Goal: Task Accomplishment & Management: Manage account settings

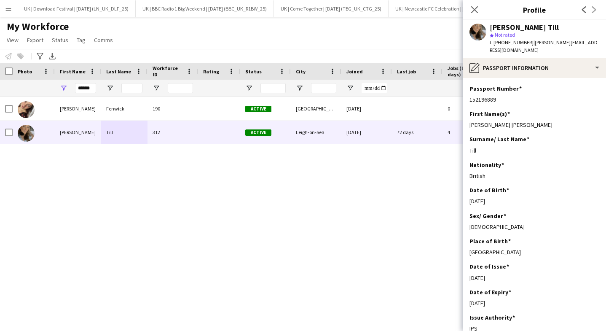
scroll to position [203, 0]
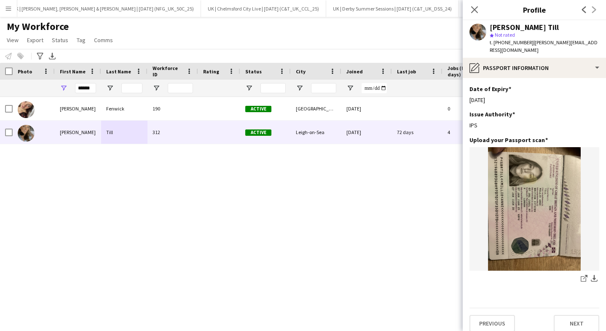
click at [9, 6] on app-icon "Menu" at bounding box center [8, 8] width 7 height 7
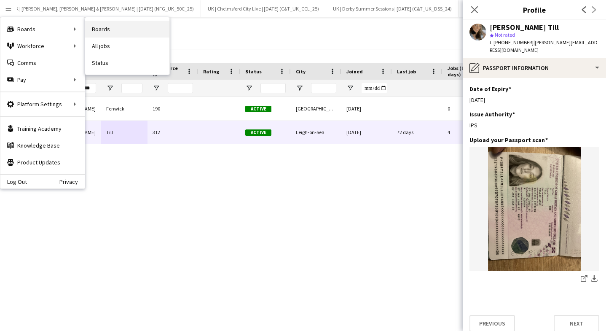
click at [130, 31] on link "Boards" at bounding box center [127, 29] width 84 height 17
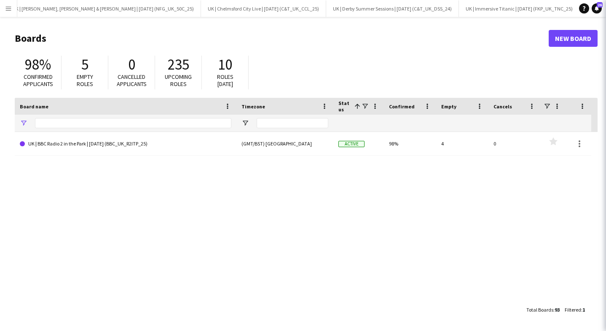
type input "**"
click at [51, 125] on input "**" at bounding box center [133, 123] width 197 height 10
click at [54, 137] on link "UK | BBC Radio 2 in the Park | [DATE] (BBC_UK_R2ITP_25)" at bounding box center [126, 144] width 212 height 24
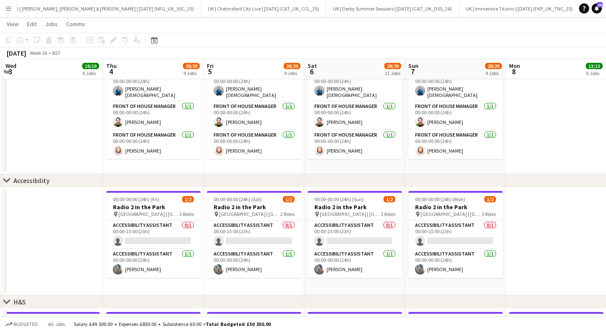
scroll to position [0, 265]
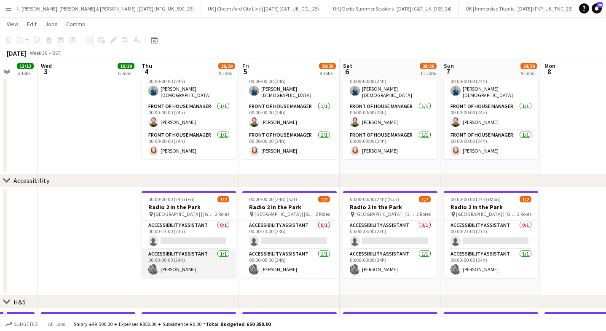
click at [158, 250] on app-card-role "Accessibility Assistant [DATE] 00:00-00:00 (24h) [PERSON_NAME]" at bounding box center [189, 263] width 94 height 29
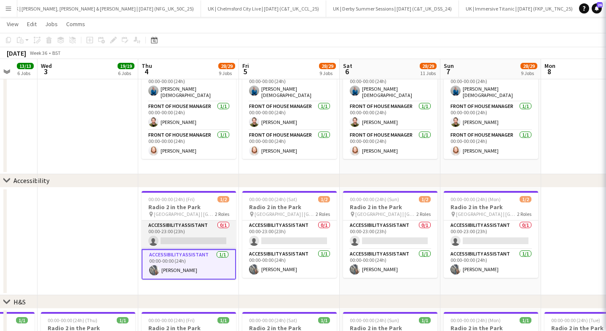
click at [178, 236] on app-card-role "Accessibility Assistant 0/1 00:00-23:00 (23h) single-neutral-actions" at bounding box center [189, 235] width 94 height 29
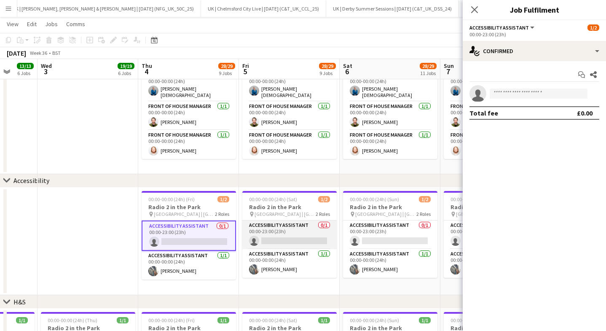
click at [291, 229] on app-card-role "Accessibility Assistant 0/1 00:00-23:00 (23h) single-neutral-actions" at bounding box center [289, 235] width 94 height 29
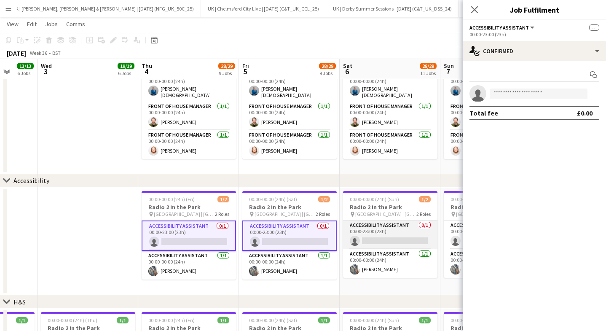
click at [374, 232] on app-card-role "Accessibility Assistant 0/1 00:00-23:00 (23h) single-neutral-actions" at bounding box center [390, 235] width 94 height 29
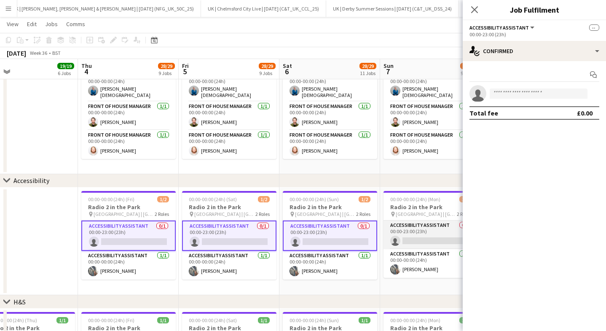
scroll to position [0, 325]
click at [411, 226] on app-card-role "Accessibility Assistant 0/1 00:00-23:00 (23h) single-neutral-actions" at bounding box center [431, 235] width 94 height 29
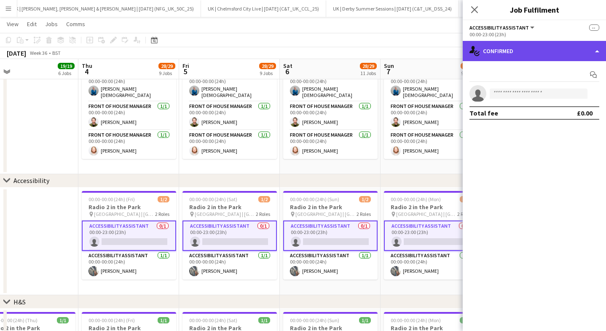
click at [498, 48] on div "single-neutral-actions-check-2 Confirmed" at bounding box center [534, 51] width 143 height 20
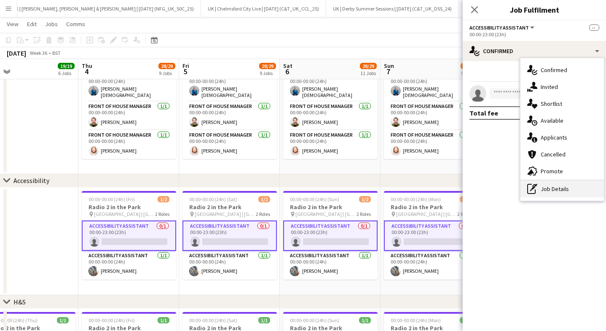
click at [539, 184] on div "pen-write Job Details" at bounding box center [562, 188] width 83 height 17
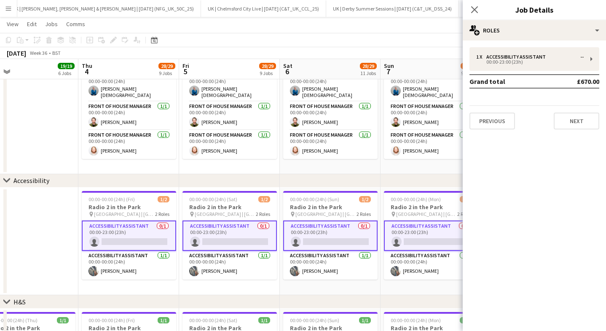
click at [506, 19] on div "Close pop-in Job Details" at bounding box center [534, 10] width 143 height 20
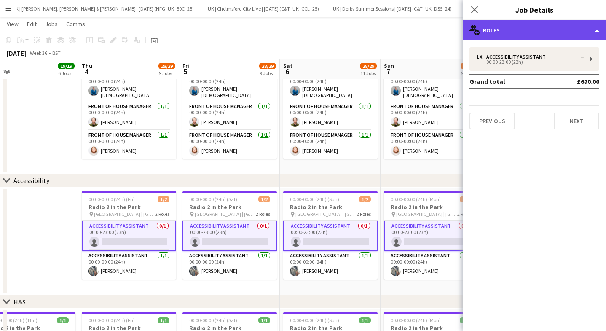
click at [506, 33] on div "multiple-users-add Roles" at bounding box center [534, 30] width 143 height 20
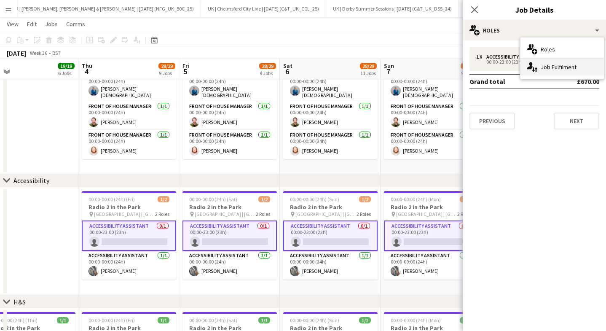
click at [530, 69] on icon "single-neutral-actions-up-down" at bounding box center [533, 67] width 10 height 10
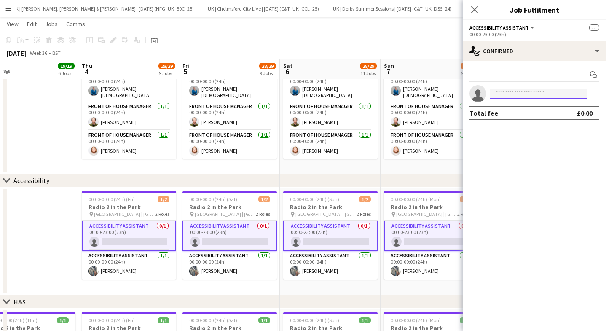
click at [512, 95] on input at bounding box center [539, 94] width 98 height 10
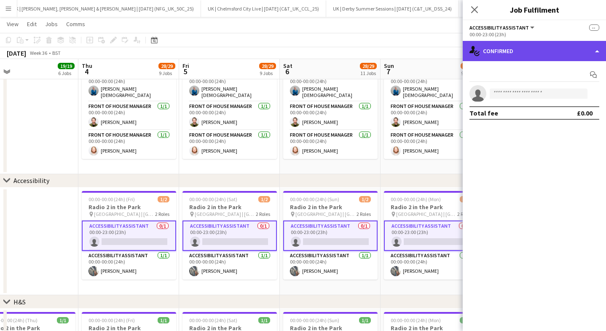
click at [520, 50] on div "single-neutral-actions-check-2 Confirmed" at bounding box center [534, 51] width 143 height 20
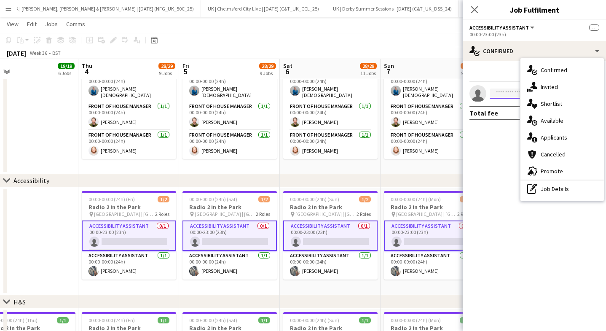
click at [496, 94] on input at bounding box center [539, 94] width 98 height 10
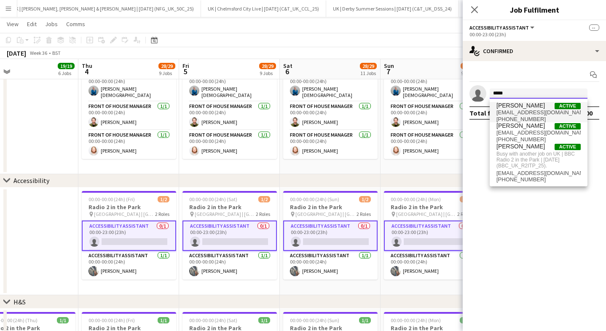
type input "*****"
click at [497, 113] on span "[EMAIL_ADDRESS][DOMAIN_NAME]" at bounding box center [539, 112] width 84 height 7
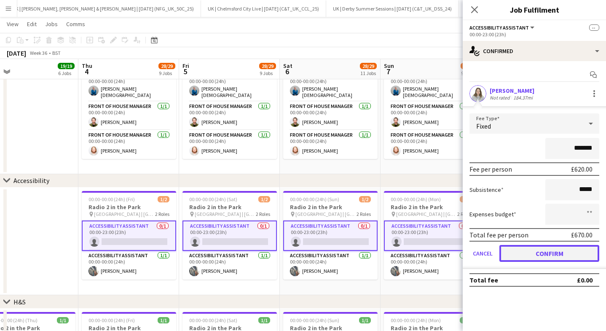
click at [547, 255] on button "Confirm" at bounding box center [550, 253] width 100 height 17
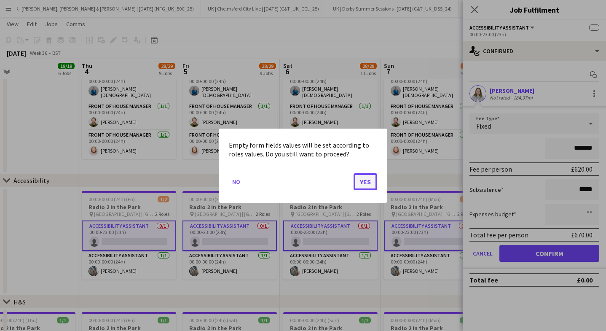
click at [368, 179] on button "Yes" at bounding box center [366, 181] width 24 height 17
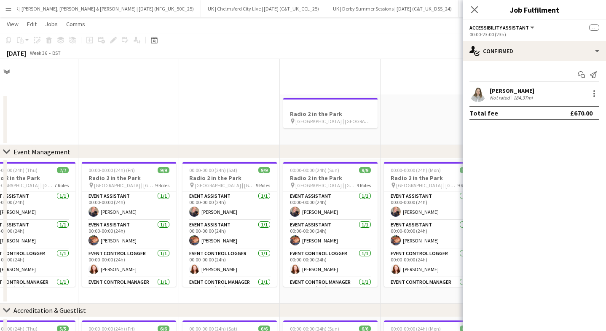
scroll to position [438, 0]
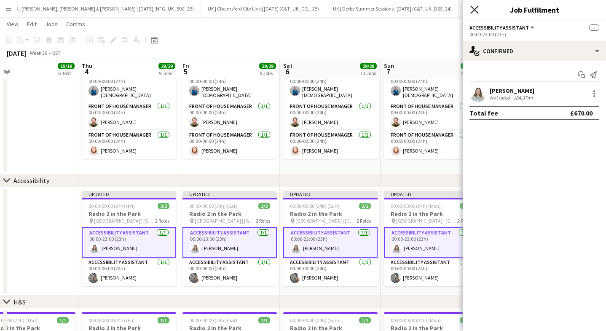
click at [475, 8] on icon "Close pop-in" at bounding box center [475, 9] width 8 height 8
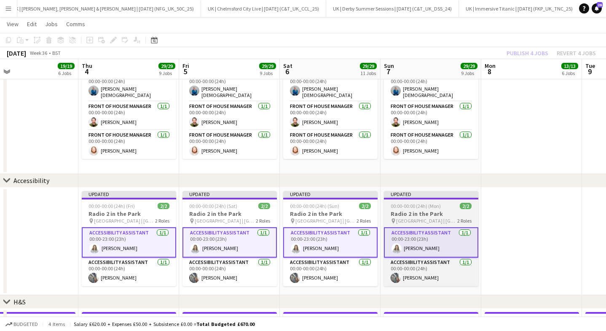
click at [430, 211] on h3 "Radio 2 in the Park" at bounding box center [431, 214] width 94 height 8
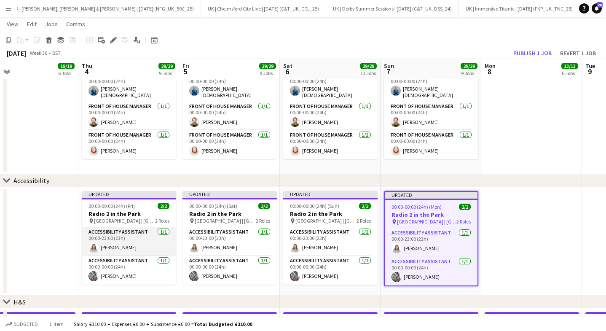
click at [112, 229] on app-card-role "Accessibility Assistant [DATE] 00:00-23:00 (23h) [PERSON_NAME]" at bounding box center [129, 241] width 94 height 29
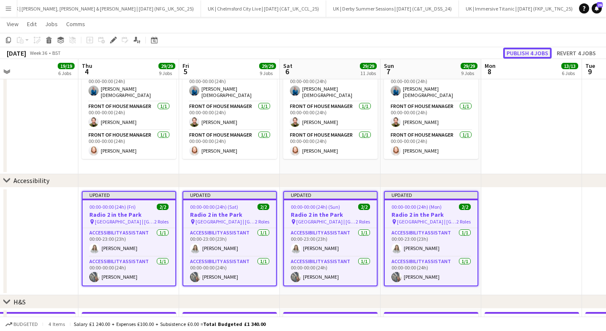
click at [545, 57] on button "Publish 4 jobs" at bounding box center [527, 53] width 48 height 11
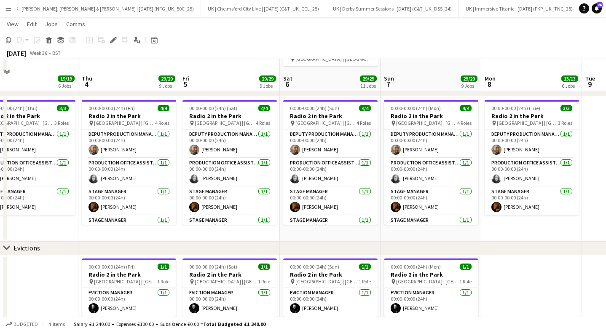
scroll to position [815, 0]
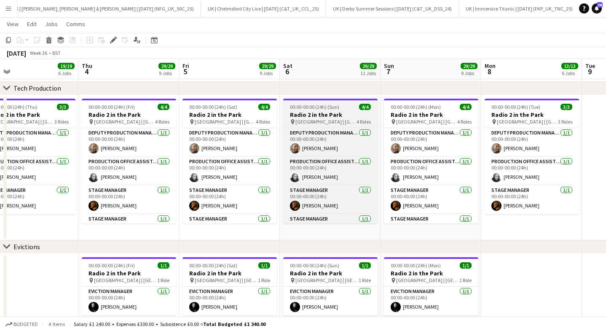
click at [315, 105] on span "00:00-00:00 (24h) (Sun)" at bounding box center [314, 107] width 49 height 6
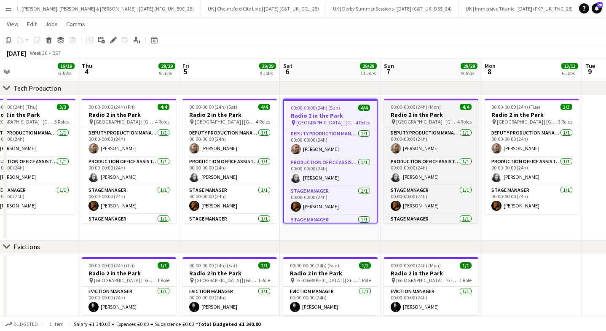
click at [409, 114] on h3 "Radio 2 in the Park" at bounding box center [431, 115] width 94 height 8
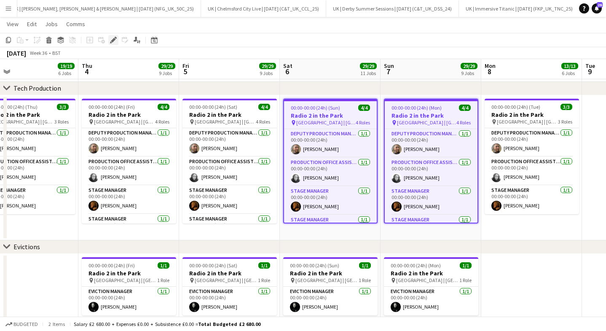
click at [113, 42] on icon "Edit" at bounding box center [113, 40] width 7 height 7
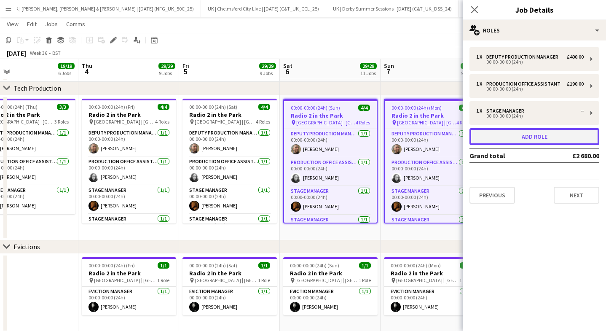
click at [501, 129] on button "Add role" at bounding box center [535, 136] width 130 height 17
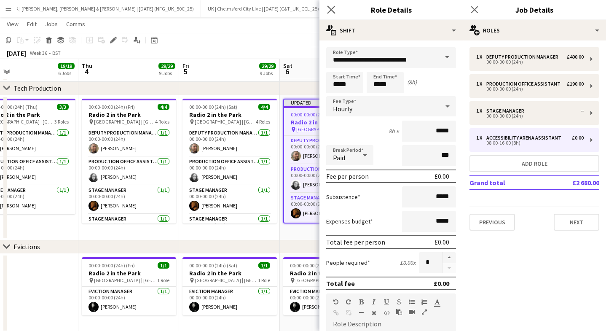
click at [326, 11] on app-icon "Close pop-in" at bounding box center [332, 10] width 12 height 12
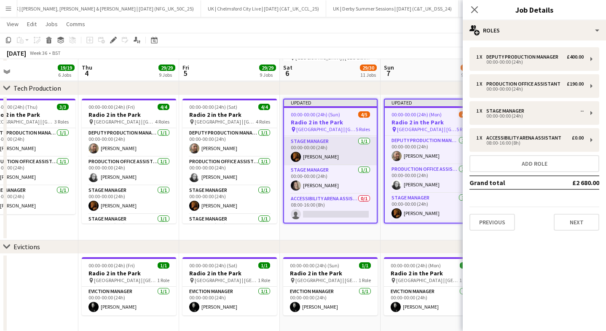
scroll to position [816, 0]
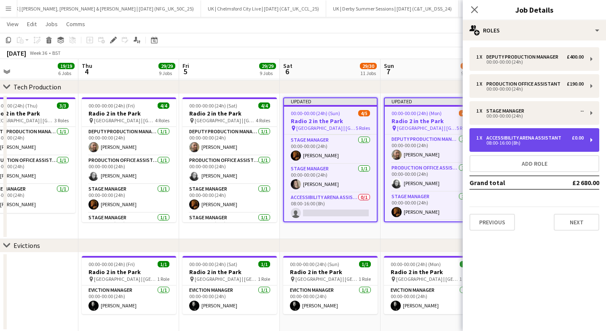
click at [488, 148] on div "1 x Accessibility Arena Assistant £0.00 08:00-16:00 (8h)" at bounding box center [535, 140] width 130 height 24
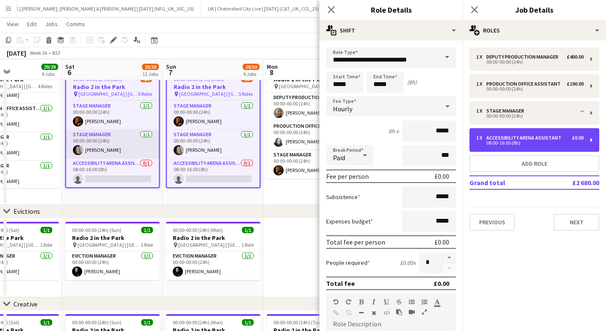
scroll to position [850, 0]
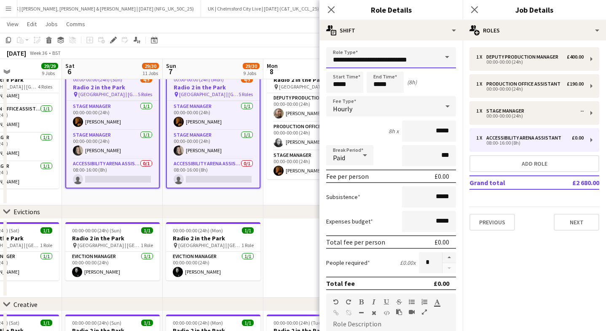
click at [376, 53] on input "**********" at bounding box center [391, 57] width 130 height 21
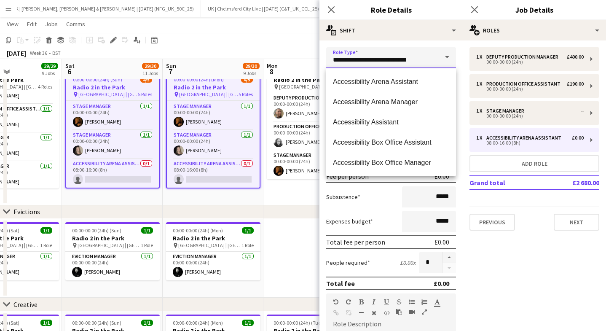
click at [376, 53] on input "**********" at bounding box center [391, 57] width 130 height 21
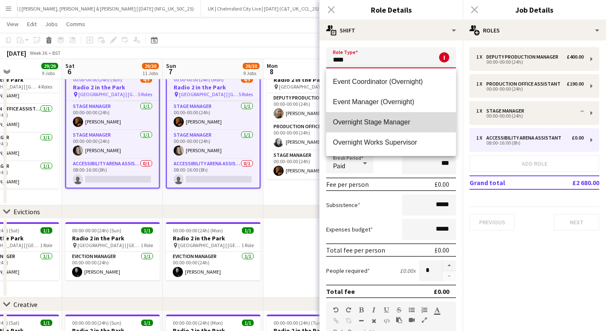
click at [365, 116] on mat-option "Overnight Stage Manager" at bounding box center [391, 122] width 130 height 20
type input "**********"
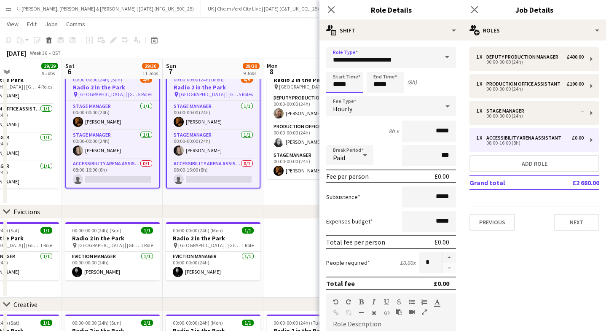
click at [358, 86] on input "*****" at bounding box center [344, 82] width 37 height 21
type input "*****"
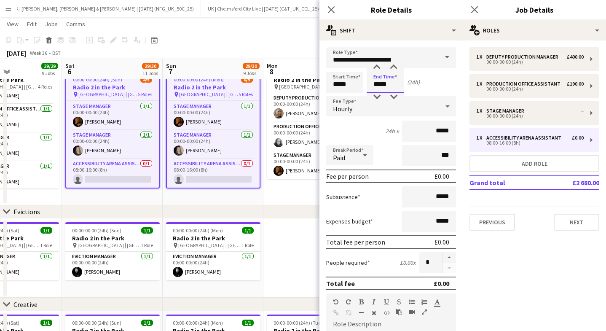
type input "*****"
click at [361, 108] on div "Hourly" at bounding box center [382, 106] width 113 height 20
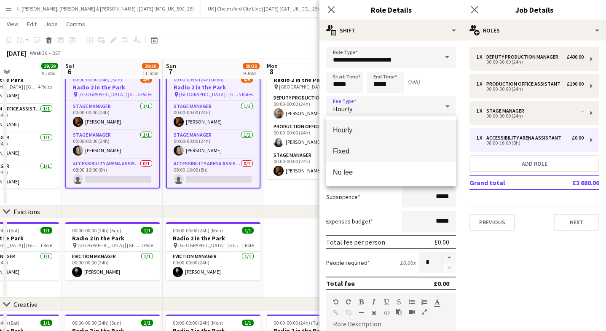
click at [368, 151] on span "Fixed" at bounding box center [391, 151] width 116 height 8
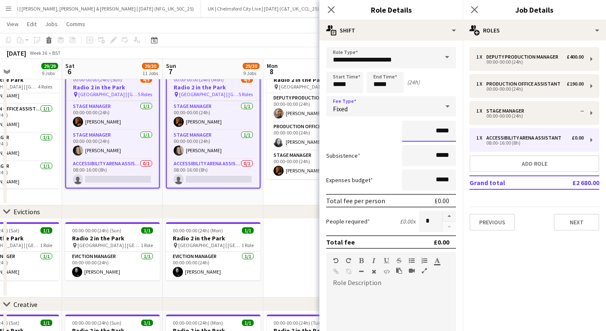
click at [453, 130] on input "*****" at bounding box center [429, 131] width 54 height 21
type input "****"
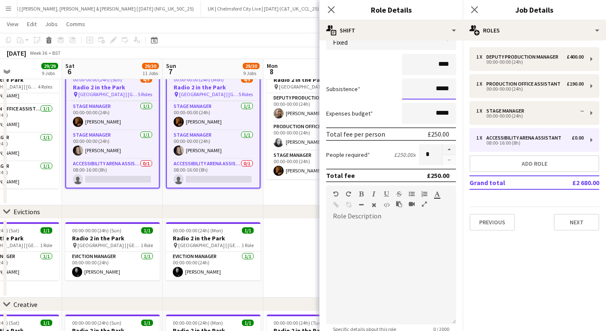
scroll to position [68, 0]
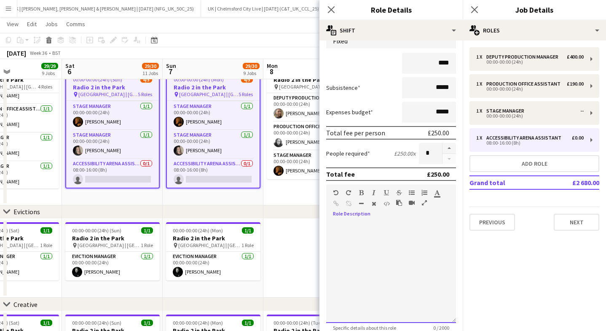
click at [370, 253] on div at bounding box center [391, 272] width 130 height 101
click at [397, 236] on div "**********" at bounding box center [391, 272] width 130 height 101
click at [397, 233] on div "**********" at bounding box center [391, 272] width 130 height 101
click at [396, 218] on div "**********" at bounding box center [391, 269] width 130 height 107
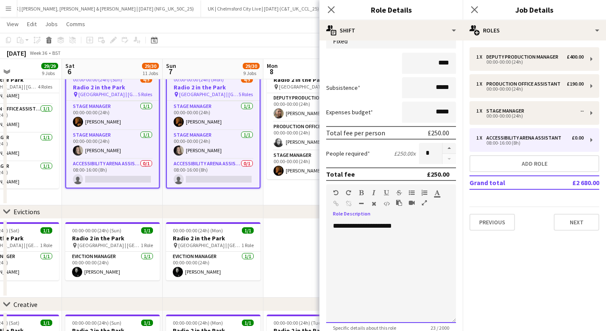
click at [396, 218] on div "**********" at bounding box center [391, 269] width 130 height 107
click at [392, 224] on div "**********" at bounding box center [391, 272] width 130 height 101
click at [362, 195] on icon "button" at bounding box center [361, 193] width 5 height 6
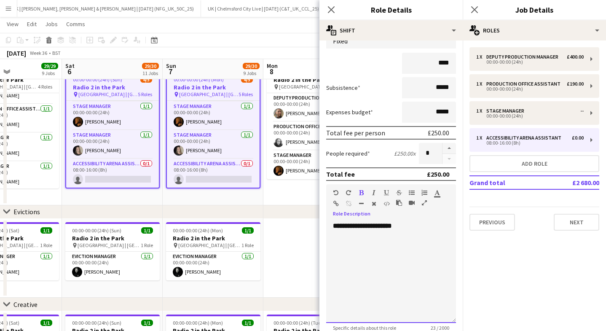
scroll to position [156, 0]
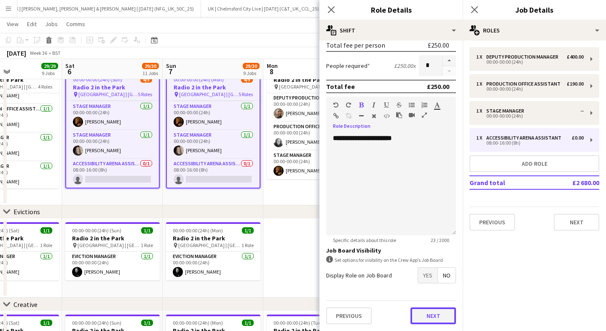
click at [431, 310] on button "Next" at bounding box center [434, 315] width 46 height 17
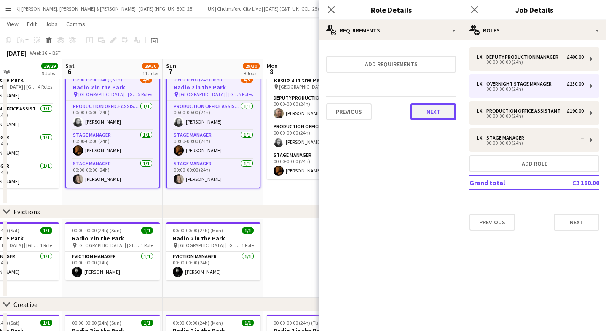
click at [435, 111] on button "Next" at bounding box center [434, 111] width 46 height 17
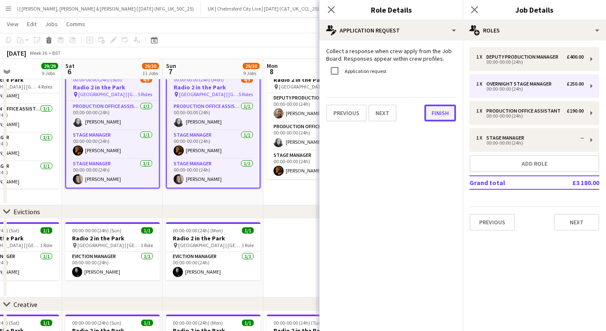
click at [443, 110] on button "Finish" at bounding box center [441, 113] width 32 height 17
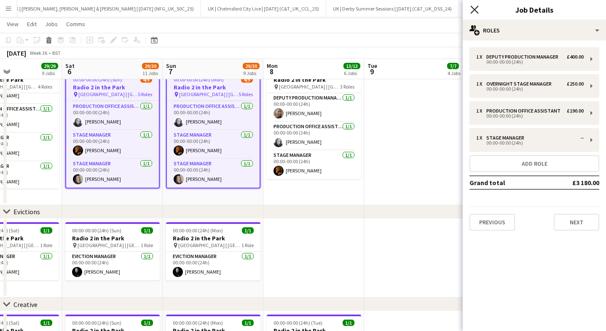
click at [476, 10] on icon at bounding box center [475, 9] width 8 height 8
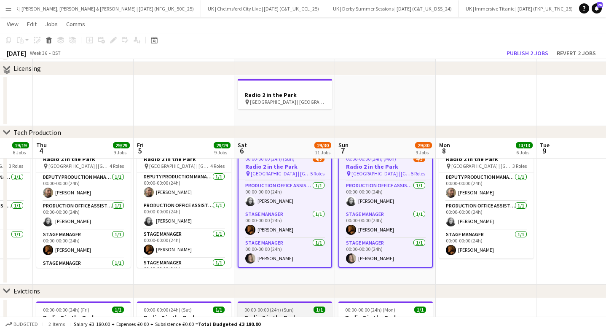
scroll to position [764, 0]
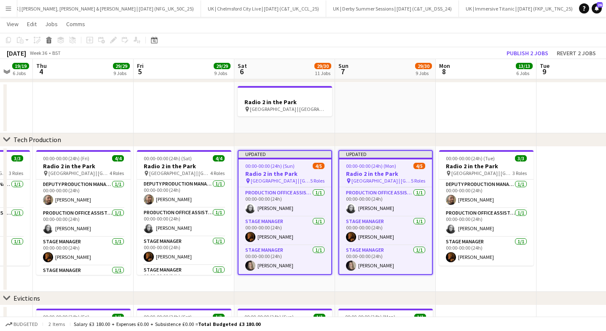
click at [283, 164] on span "00:00-00:00 (24h) (Sun)" at bounding box center [269, 166] width 49 height 6
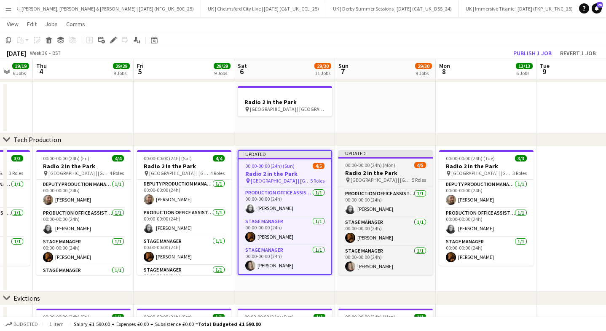
click at [371, 152] on div "Updated" at bounding box center [386, 153] width 94 height 7
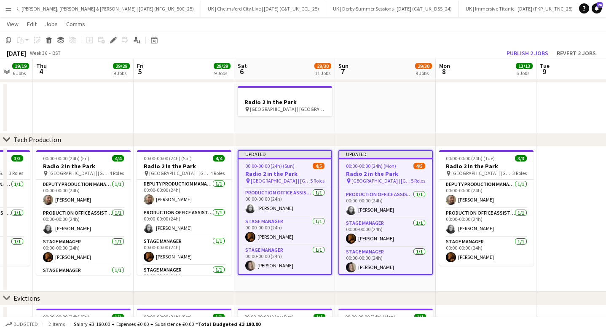
scroll to position [57, 0]
click at [116, 37] on icon at bounding box center [116, 38] width 2 height 2
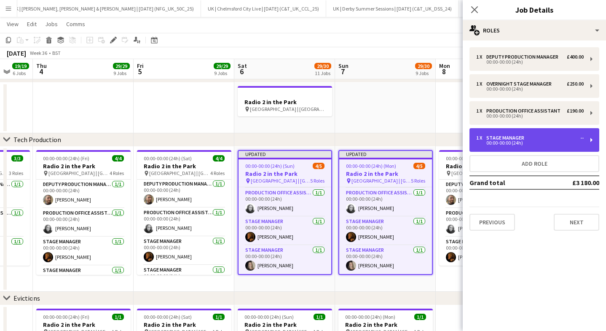
click at [505, 142] on div "00:00-00:00 (24h)" at bounding box center [530, 143] width 108 height 4
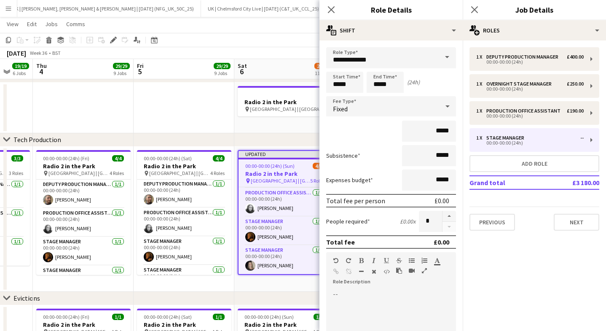
click at [389, 42] on div "**********" at bounding box center [391, 263] width 143 height 446
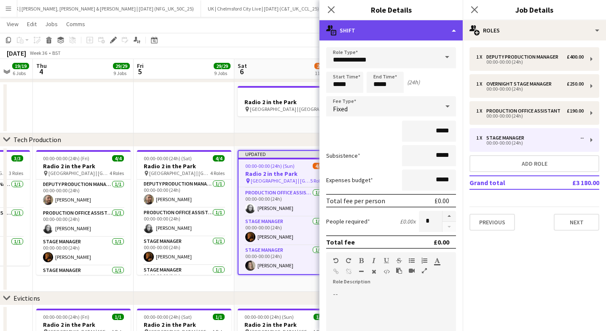
click at [391, 33] on div "multiple-actions-text Shift" at bounding box center [391, 30] width 143 height 20
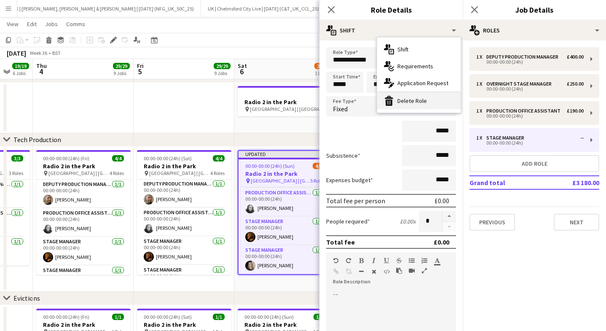
click at [400, 105] on div "bin-2 Delete Role" at bounding box center [418, 100] width 83 height 17
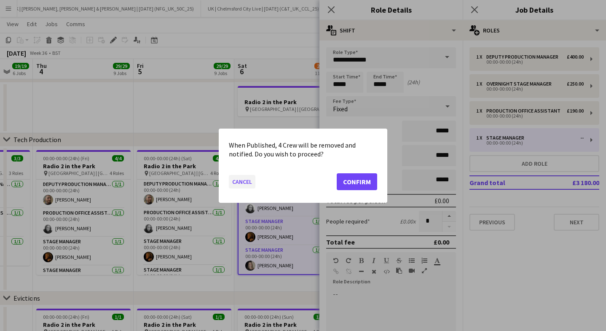
click at [232, 181] on button "Cancel" at bounding box center [242, 181] width 27 height 13
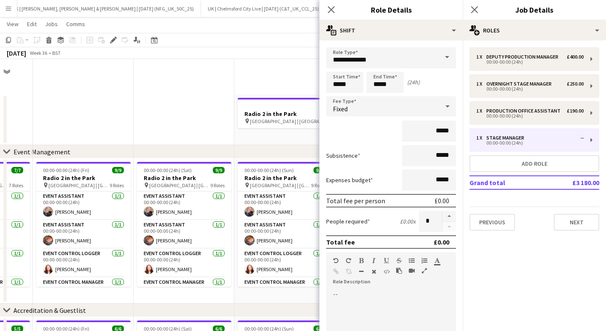
scroll to position [764, 0]
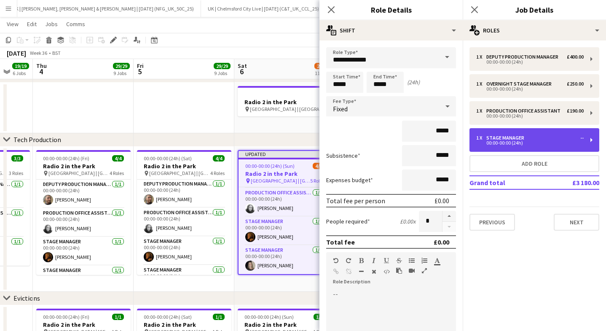
click at [487, 143] on div "00:00-00:00 (24h)" at bounding box center [530, 143] width 108 height 4
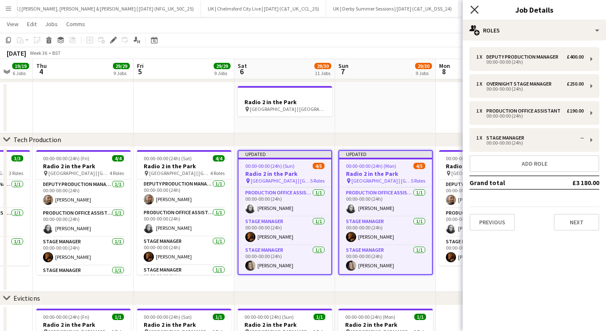
click at [476, 9] on icon "Close pop-in" at bounding box center [475, 9] width 8 height 8
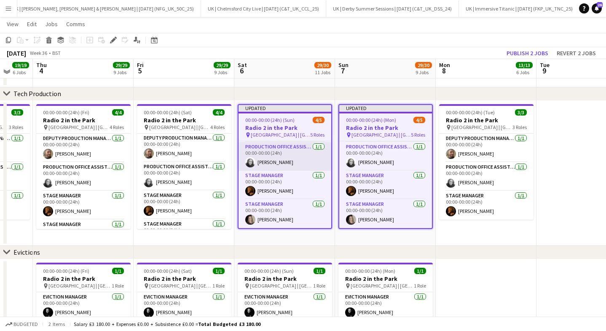
scroll to position [808, 0]
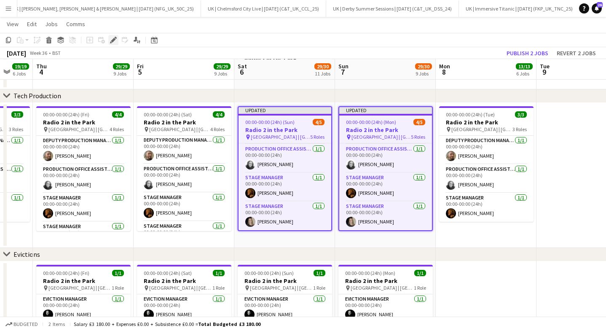
click at [115, 40] on icon "Edit" at bounding box center [113, 40] width 7 height 7
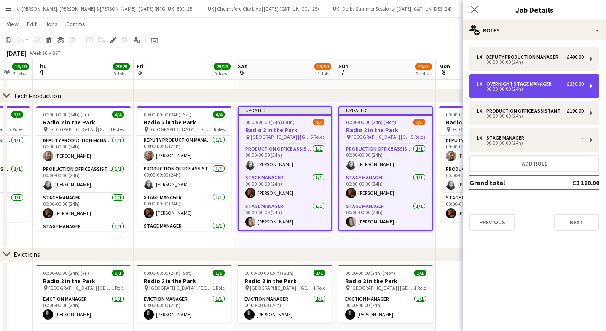
click at [522, 76] on div "1 x Overnight Stage Manager £250.00 00:00-00:00 (24h)" at bounding box center [535, 86] width 130 height 24
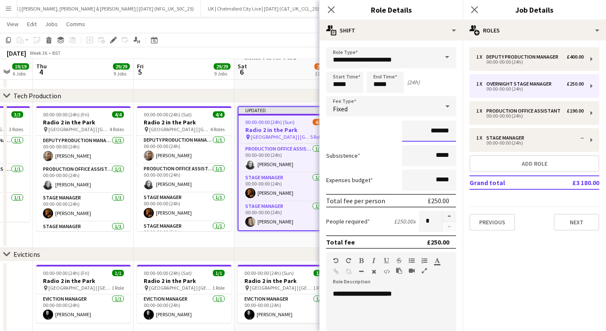
click at [438, 132] on input "*******" at bounding box center [429, 131] width 54 height 21
type input "****"
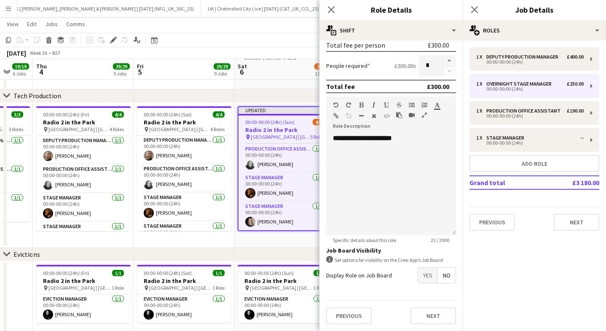
click at [452, 327] on div "Previous Next" at bounding box center [391, 315] width 130 height 31
click at [443, 314] on button "Next" at bounding box center [434, 315] width 46 height 17
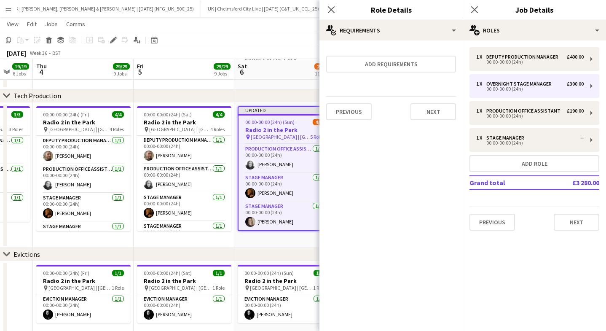
scroll to position [0, 0]
click at [440, 110] on button "Next" at bounding box center [434, 111] width 46 height 17
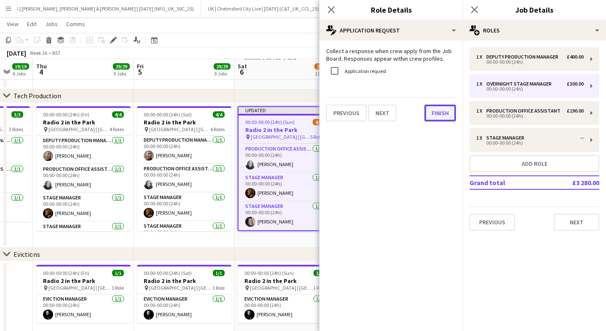
click at [445, 110] on button "Finish" at bounding box center [441, 113] width 32 height 17
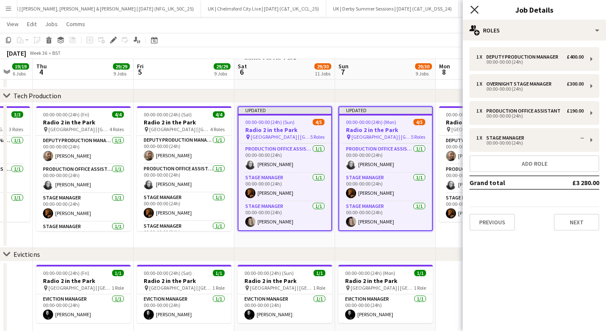
click at [475, 8] on icon "Close pop-in" at bounding box center [475, 9] width 8 height 8
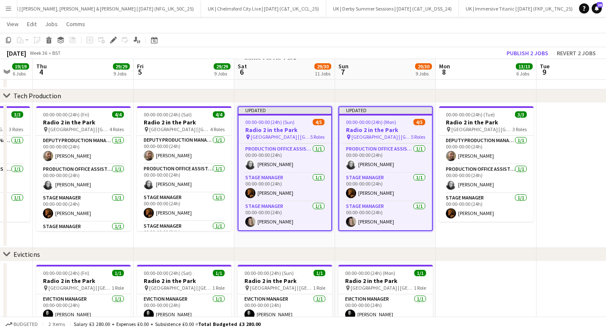
click at [272, 110] on div "Updated" at bounding box center [285, 110] width 93 height 7
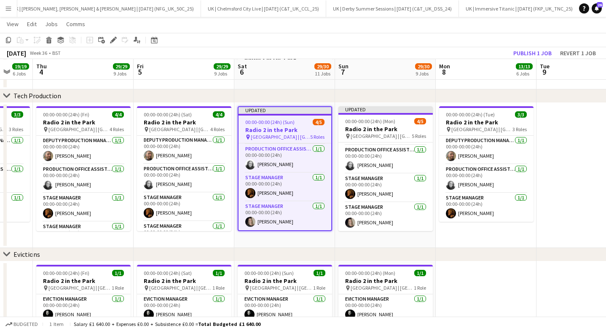
scroll to position [55, 0]
click at [117, 43] on div "Edit" at bounding box center [113, 40] width 10 height 10
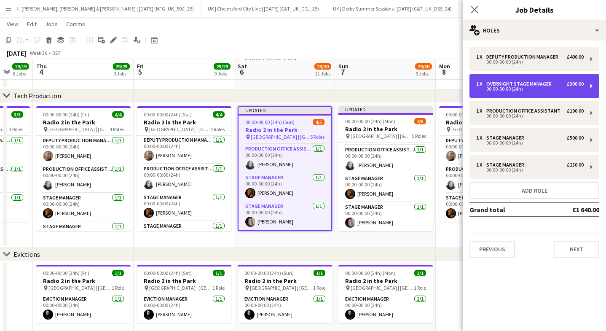
click at [532, 89] on div "00:00-00:00 (24h)" at bounding box center [530, 89] width 108 height 4
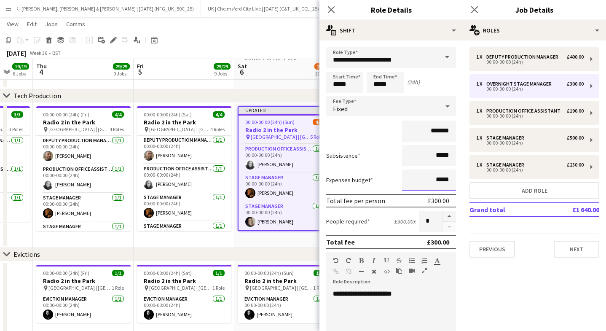
click at [440, 175] on input "*****" at bounding box center [429, 180] width 54 height 21
type input "******"
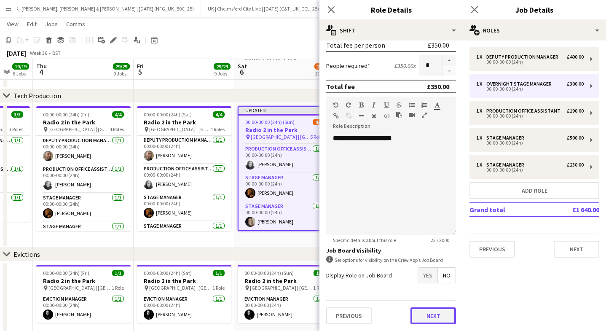
click at [429, 319] on button "Next" at bounding box center [434, 315] width 46 height 17
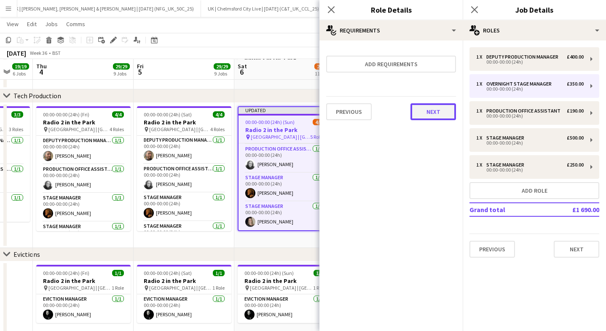
click at [441, 113] on button "Next" at bounding box center [434, 111] width 46 height 17
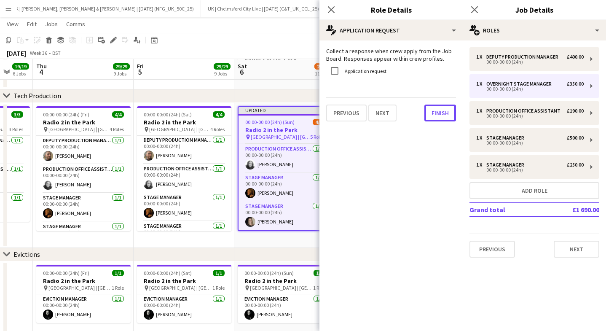
click at [441, 113] on button "Finish" at bounding box center [441, 113] width 32 height 17
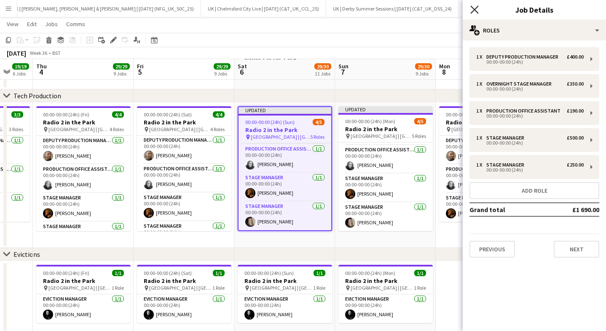
click at [474, 11] on icon "Close pop-in" at bounding box center [475, 9] width 8 height 8
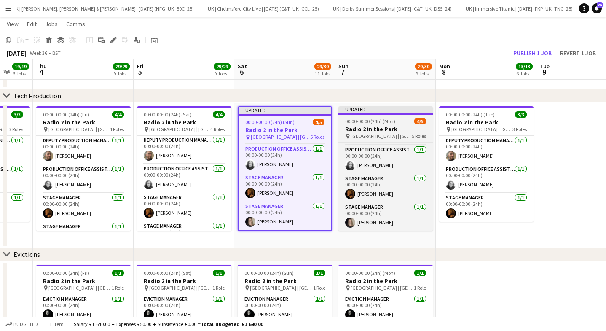
click at [372, 125] on h3 "Radio 2 in the Park" at bounding box center [386, 129] width 94 height 8
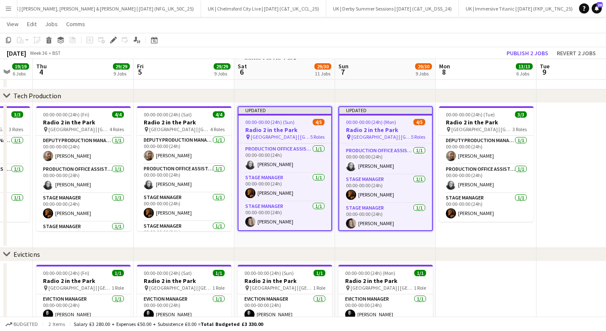
scroll to position [57, 0]
click at [528, 51] on button "Publish 2 jobs" at bounding box center [527, 53] width 48 height 11
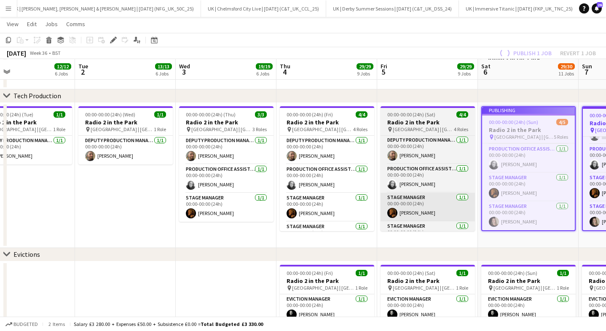
scroll to position [50, 0]
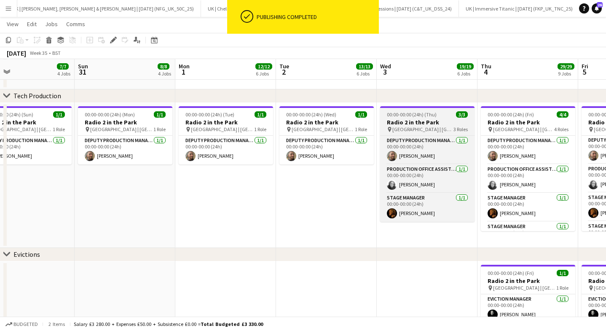
click at [394, 121] on h3 "Radio 2 in the Park" at bounding box center [427, 122] width 94 height 8
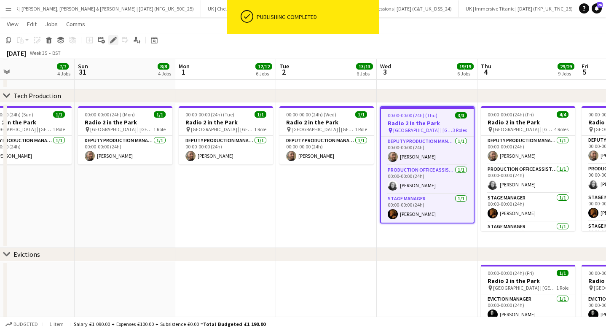
click at [116, 37] on icon at bounding box center [116, 38] width 2 height 2
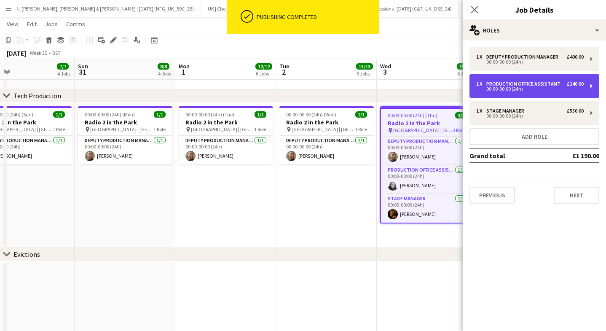
click at [502, 80] on div "1 x Production Office Assistant £240.00 00:00-00:00 (24h)" at bounding box center [535, 86] width 130 height 24
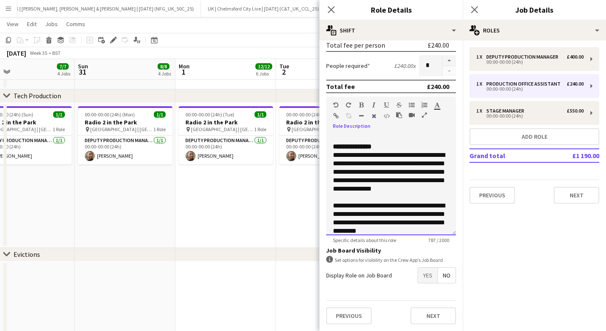
scroll to position [93, 0]
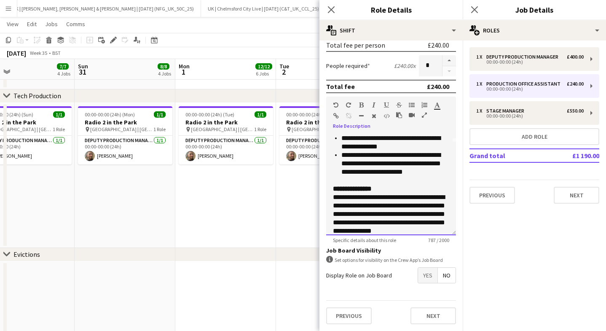
drag, startPoint x: 421, startPoint y: 225, endPoint x: 329, endPoint y: 181, distance: 102.2
click at [329, 181] on div "**********" at bounding box center [391, 184] width 130 height 101
copy div "**********"
click at [330, 12] on icon "Close pop-in" at bounding box center [331, 9] width 8 height 8
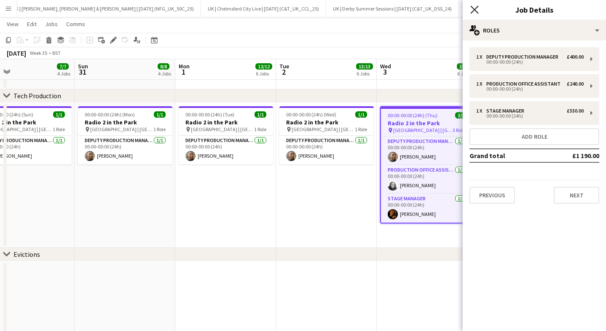
click at [474, 12] on icon "Close pop-in" at bounding box center [475, 9] width 8 height 8
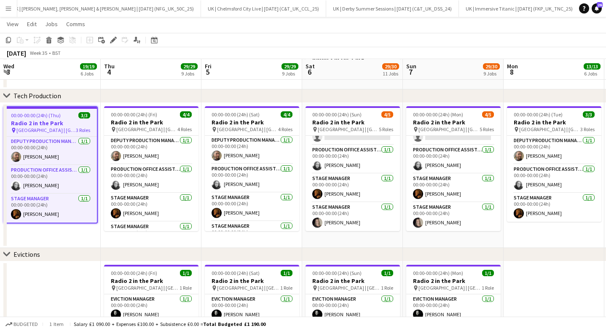
scroll to position [0, 373]
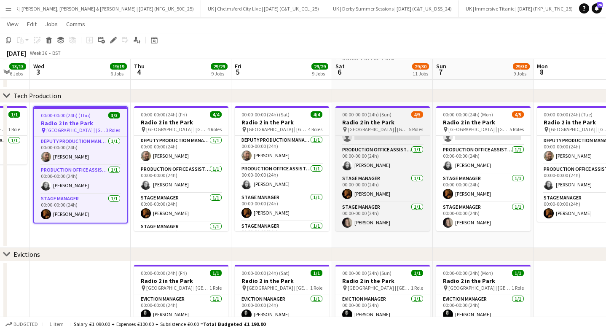
click at [350, 116] on span "00:00-00:00 (24h) (Sun)" at bounding box center [366, 114] width 49 height 6
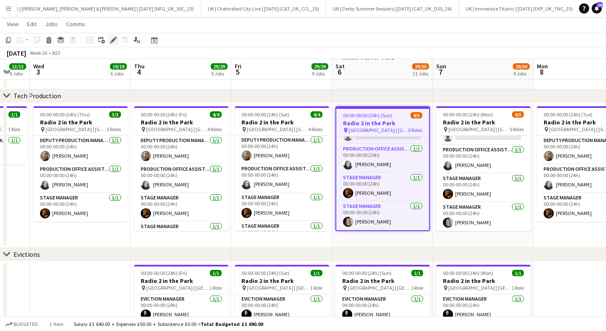
click at [114, 38] on icon at bounding box center [113, 40] width 5 height 5
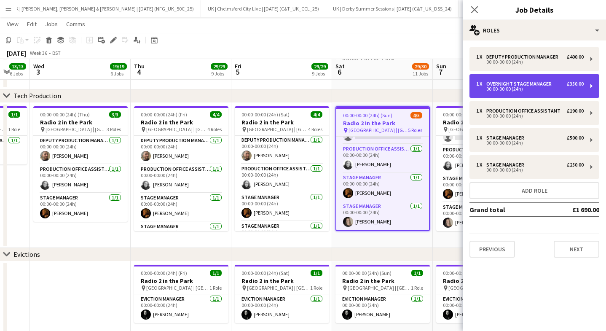
click at [510, 82] on div "Overnight Stage Manager" at bounding box center [521, 84] width 69 height 6
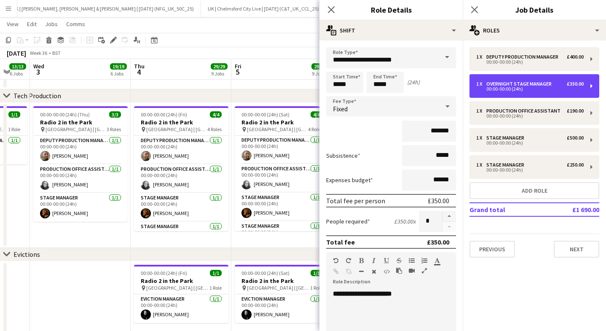
scroll to position [156, 0]
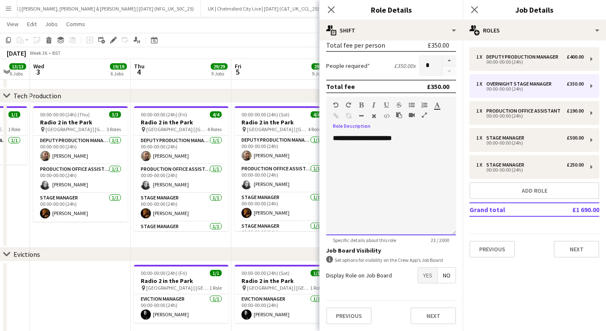
click at [348, 162] on div "**********" at bounding box center [391, 184] width 130 height 101
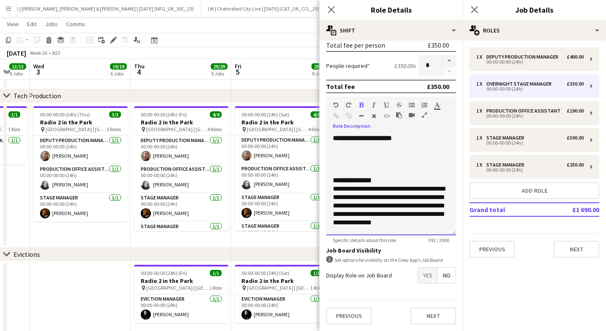
scroll to position [43, 0]
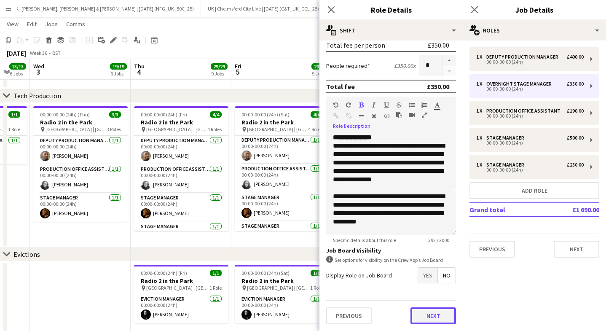
click at [433, 320] on button "Next" at bounding box center [434, 315] width 46 height 17
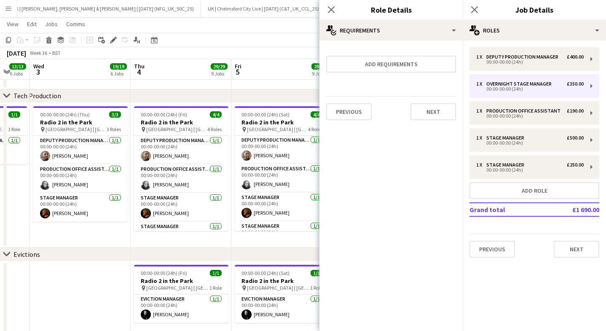
scroll to position [57, 0]
click at [430, 112] on button "Next" at bounding box center [434, 111] width 46 height 17
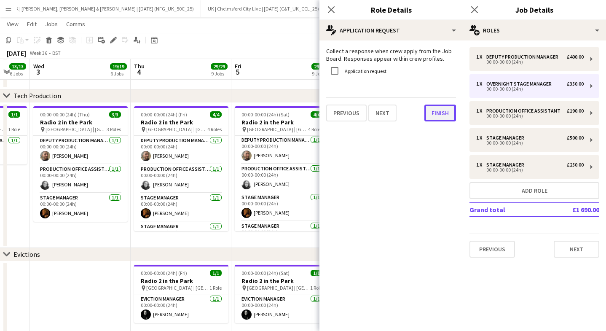
click at [439, 111] on button "Finish" at bounding box center [441, 113] width 32 height 17
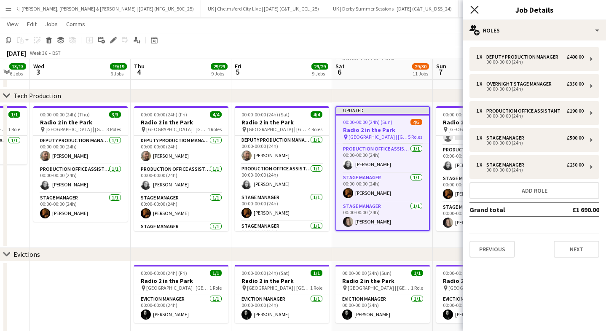
click at [476, 9] on icon "Close pop-in" at bounding box center [475, 9] width 8 height 8
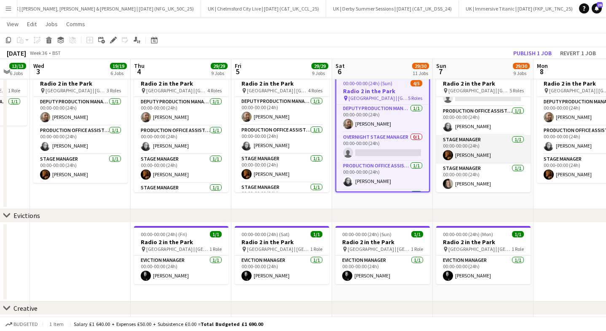
scroll to position [0, 0]
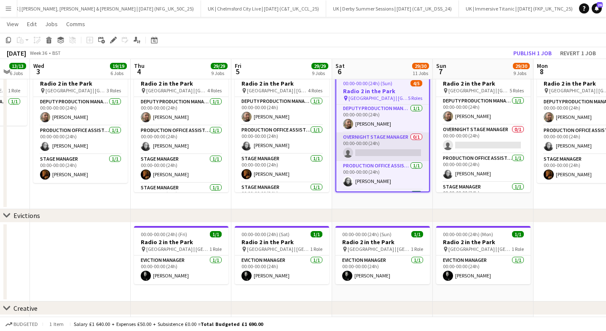
click at [380, 146] on app-card-role "Overnight Stage Manager 0/1 00:00-00:00 (24h) single-neutral-actions" at bounding box center [382, 146] width 93 height 29
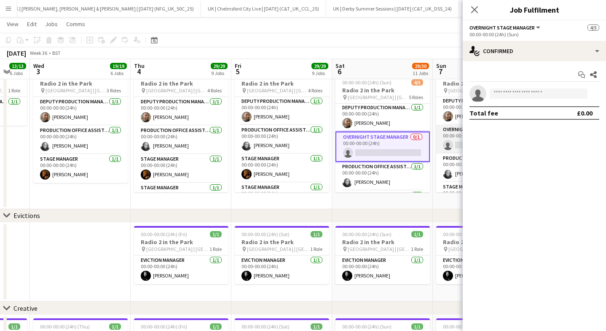
click at [450, 142] on app-card-role "Overnight Stage Manager 0/1 00:00-00:00 (24h) single-neutral-actions" at bounding box center [483, 139] width 94 height 29
click at [504, 96] on input at bounding box center [539, 94] width 98 height 10
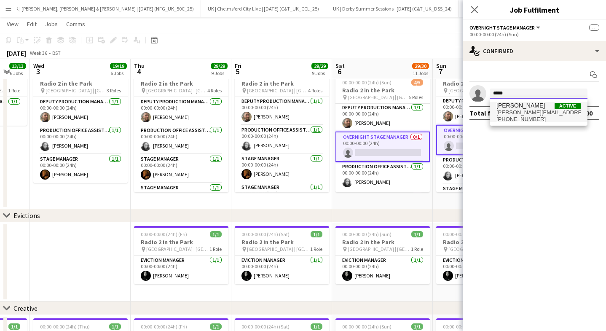
type input "*****"
click at [506, 113] on span "[PERSON_NAME][EMAIL_ADDRESS][DOMAIN_NAME]" at bounding box center [539, 112] width 84 height 7
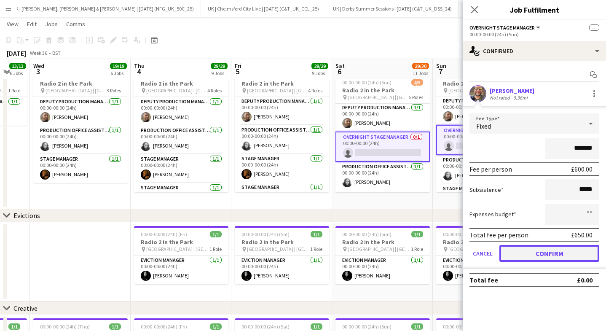
click at [543, 254] on button "Confirm" at bounding box center [550, 253] width 100 height 17
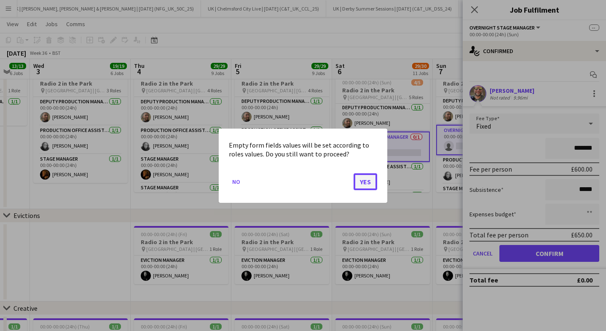
click at [367, 183] on button "Yes" at bounding box center [366, 181] width 24 height 17
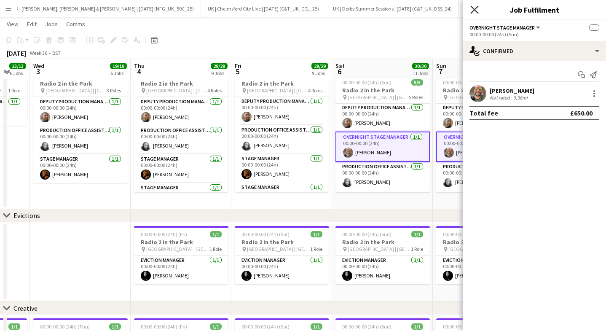
click at [475, 8] on icon "Close pop-in" at bounding box center [475, 9] width 8 height 8
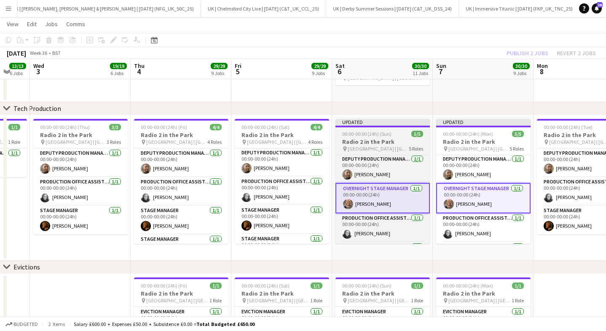
click at [363, 139] on h3 "Radio 2 in the Park" at bounding box center [383, 142] width 94 height 8
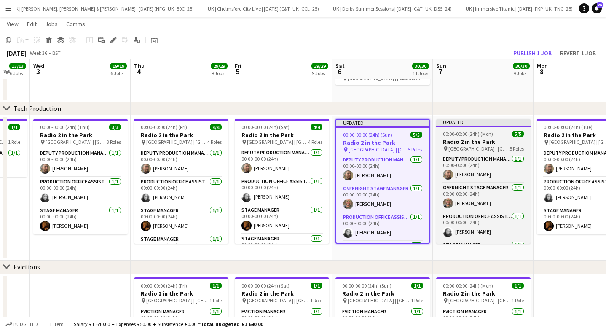
click at [455, 144] on h3 "Radio 2 in the Park" at bounding box center [483, 142] width 94 height 8
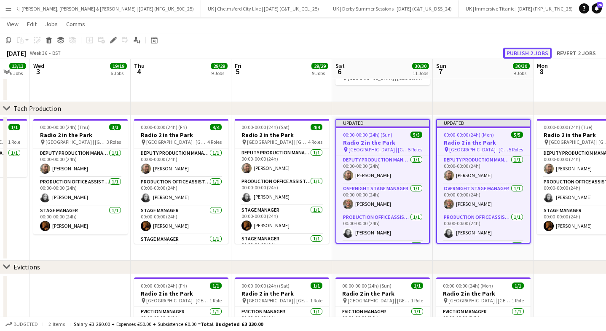
click at [532, 48] on button "Publish 2 jobs" at bounding box center [527, 53] width 48 height 11
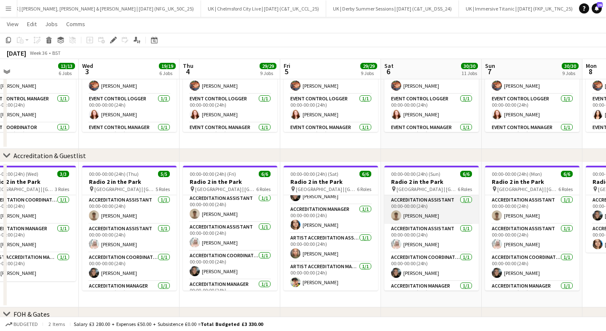
scroll to position [77, 0]
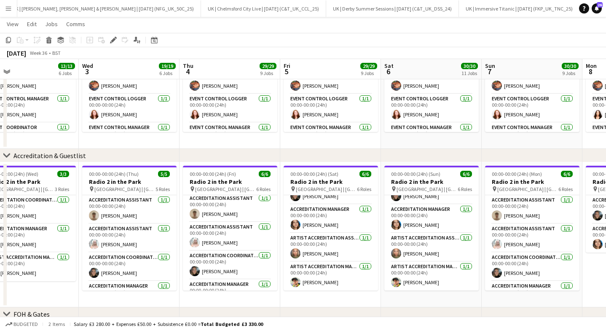
click at [6, 5] on app-icon "Menu" at bounding box center [8, 8] width 7 height 7
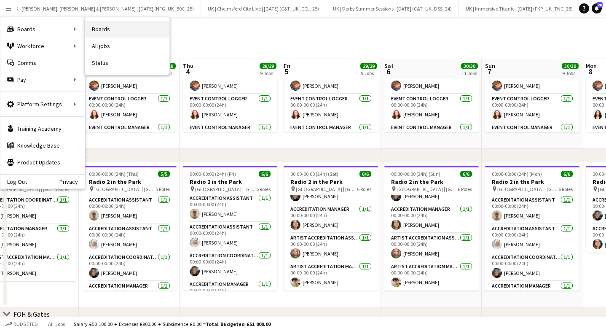
click at [113, 26] on link "Boards" at bounding box center [127, 29] width 84 height 17
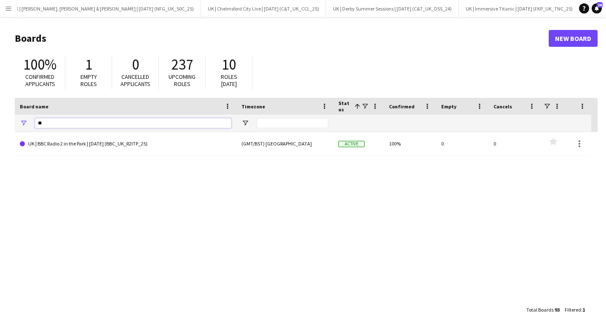
click at [52, 124] on input "**" at bounding box center [133, 123] width 197 height 10
type input "*"
type input "****"
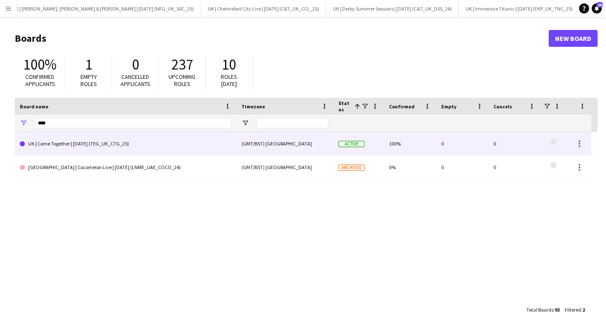
click at [71, 148] on link "UK | Come Together | [DATE] (TEG_UK_CTG_25)" at bounding box center [126, 144] width 212 height 24
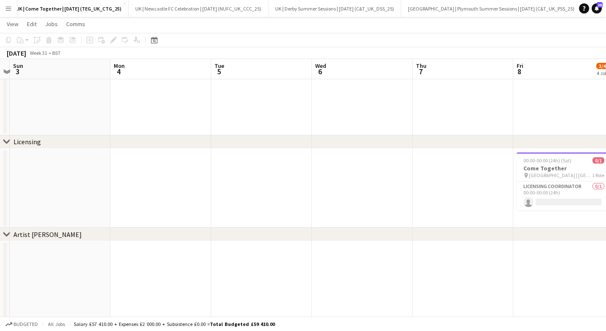
scroll to position [0, 325]
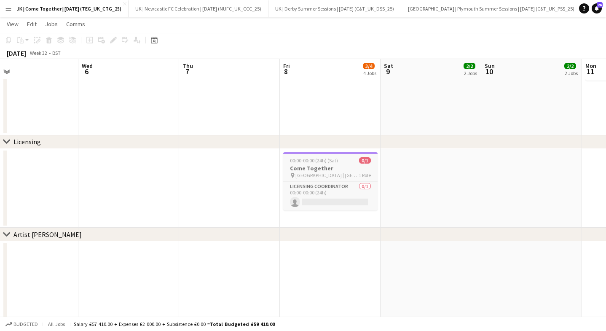
click at [318, 156] on app-job-card "00:00-00:00 (24h) (Sat) 0/1 Come Together pin [GEOGRAPHIC_DATA] | [GEOGRAPHIC_D…" at bounding box center [330, 181] width 94 height 58
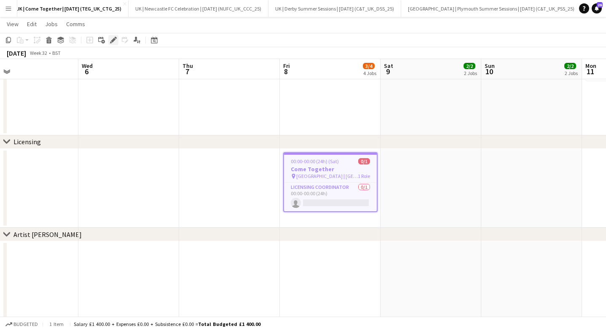
click at [114, 40] on icon at bounding box center [113, 40] width 5 height 5
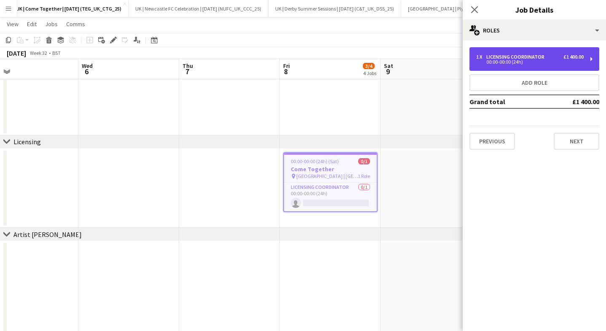
click at [521, 63] on div "00:00-00:00 (24h)" at bounding box center [530, 62] width 108 height 4
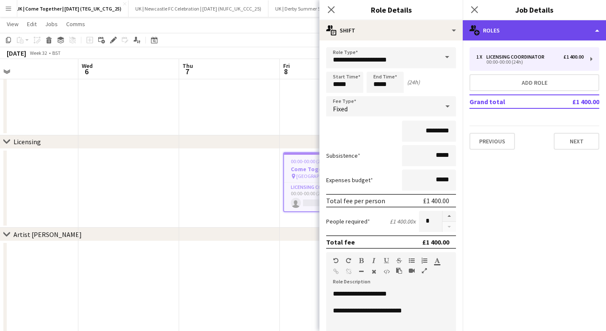
click at [493, 29] on div "multiple-users-add Roles" at bounding box center [534, 30] width 143 height 20
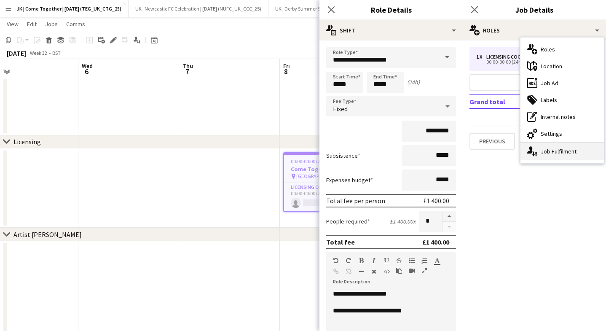
click at [538, 149] on div "single-neutral-actions-up-down Job Fulfilment" at bounding box center [562, 151] width 83 height 17
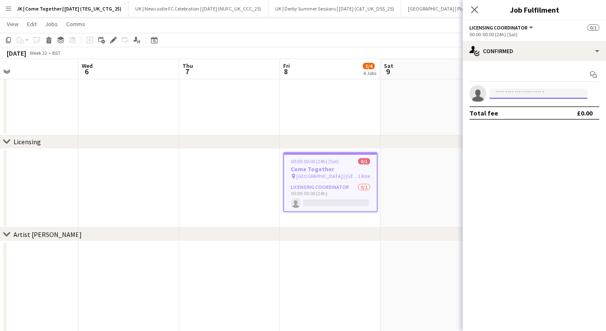
click at [520, 94] on input at bounding box center [539, 94] width 98 height 10
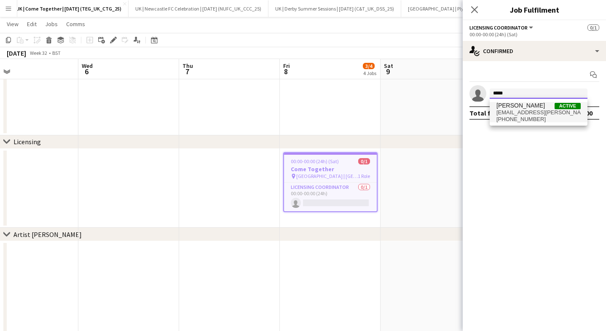
type input "*****"
click at [519, 114] on span "[EMAIL_ADDRESS][PERSON_NAME][DOMAIN_NAME]" at bounding box center [539, 112] width 84 height 7
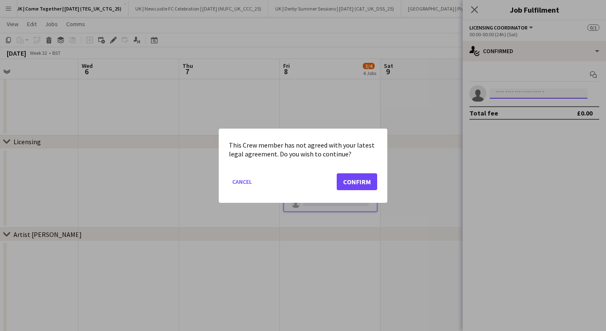
scroll to position [0, 0]
click at [362, 182] on button "Confirm" at bounding box center [357, 181] width 40 height 17
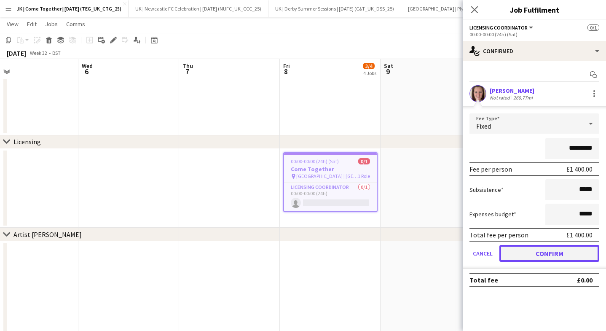
click at [552, 255] on button "Confirm" at bounding box center [550, 253] width 100 height 17
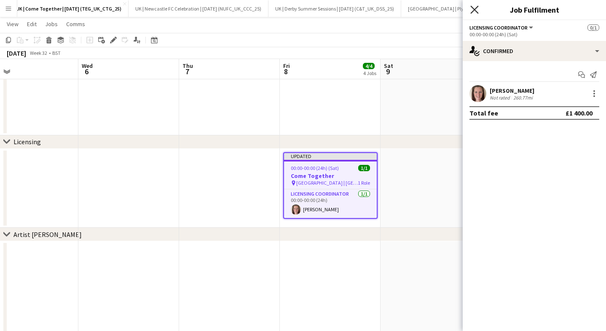
click at [476, 12] on icon at bounding box center [475, 9] width 8 height 8
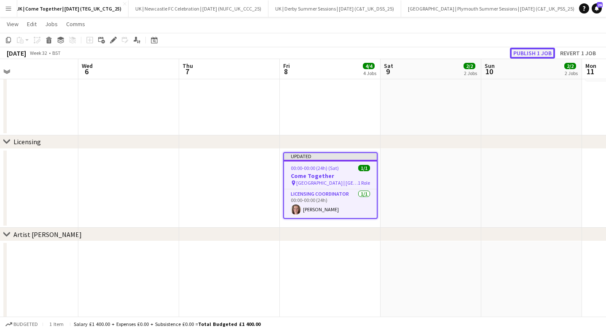
click at [540, 57] on button "Publish 1 job" at bounding box center [532, 53] width 45 height 11
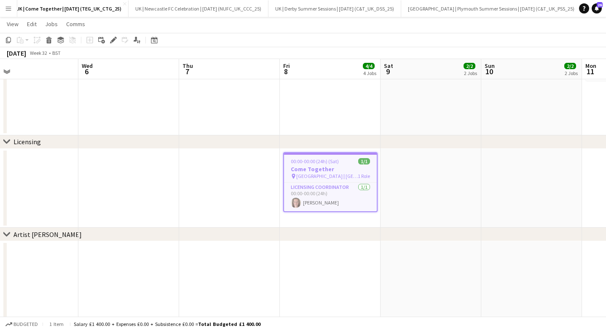
click at [4, 5] on button "Menu" at bounding box center [8, 8] width 17 height 17
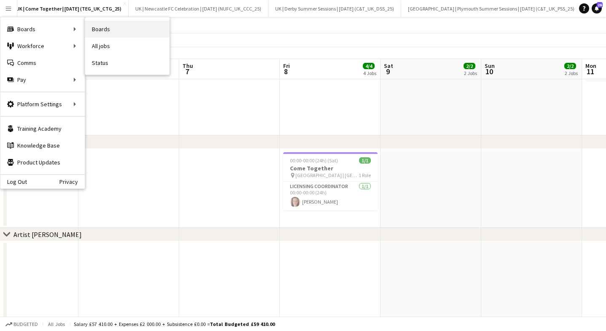
click at [116, 31] on link "Boards" at bounding box center [127, 29] width 84 height 17
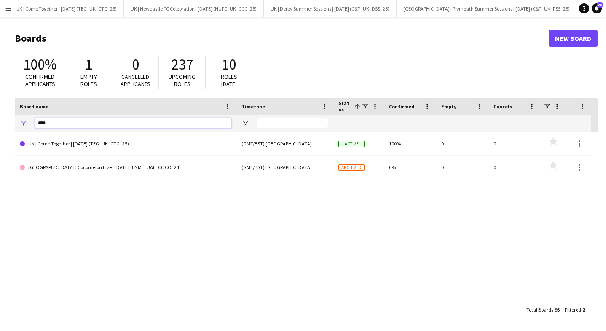
click at [55, 122] on input "****" at bounding box center [133, 123] width 197 height 10
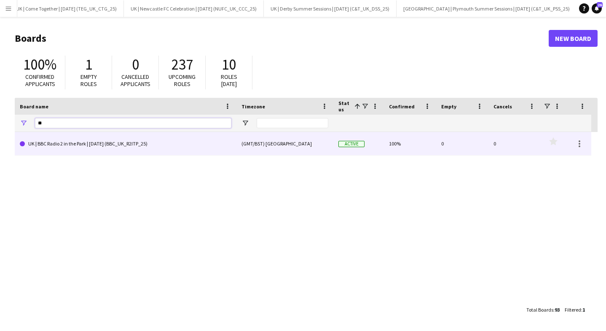
type input "**"
click at [87, 142] on link "UK | BBC Radio 2 in the Park | [DATE] (BBC_UK_R2ITP_25)" at bounding box center [126, 144] width 212 height 24
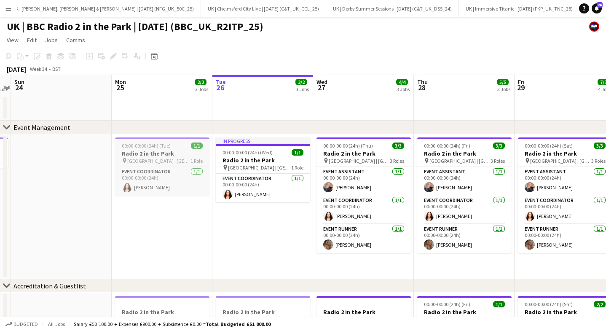
click at [145, 148] on span "00:00-00:00 (24h) (Tue)" at bounding box center [146, 146] width 49 height 6
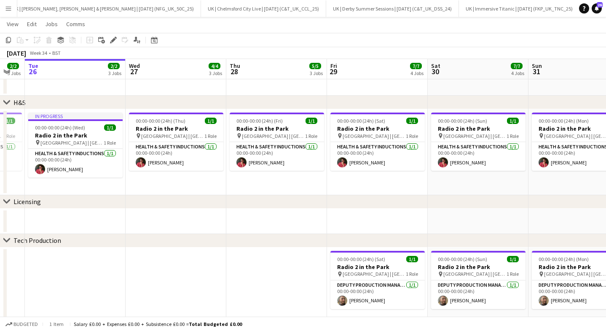
scroll to position [0, 431]
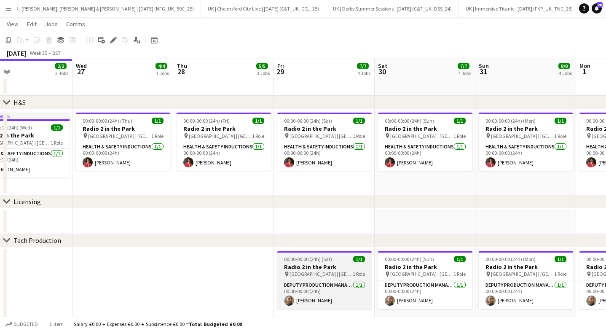
click at [304, 269] on h3 "Radio 2 in the Park" at bounding box center [324, 267] width 94 height 8
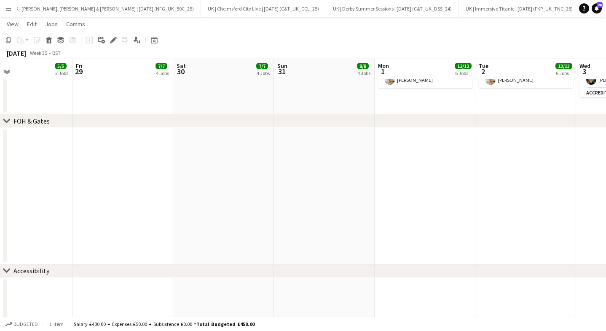
scroll to position [0, 402]
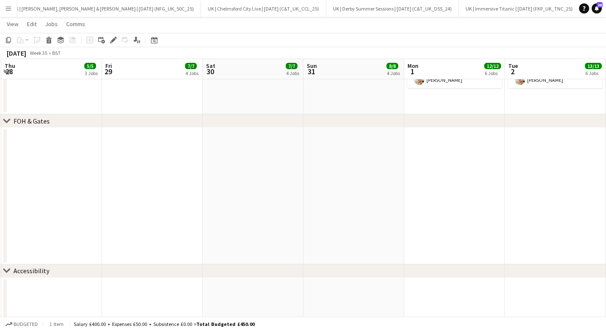
click at [215, 163] on app-date-cell at bounding box center [253, 196] width 101 height 137
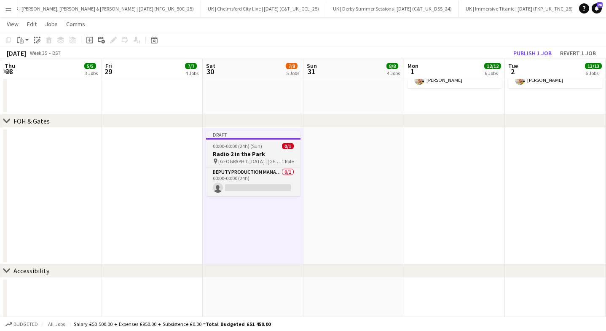
click at [238, 154] on h3 "Radio 2 in the Park" at bounding box center [253, 154] width 94 height 8
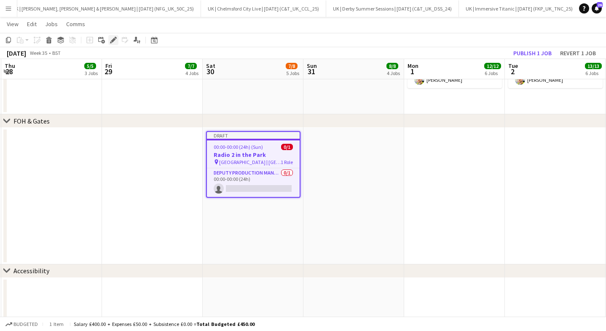
click at [109, 39] on div "Edit" at bounding box center [113, 40] width 10 height 10
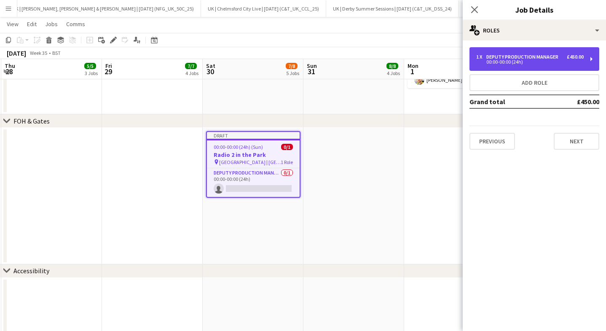
click at [506, 64] on div "00:00-00:00 (24h)" at bounding box center [530, 62] width 108 height 4
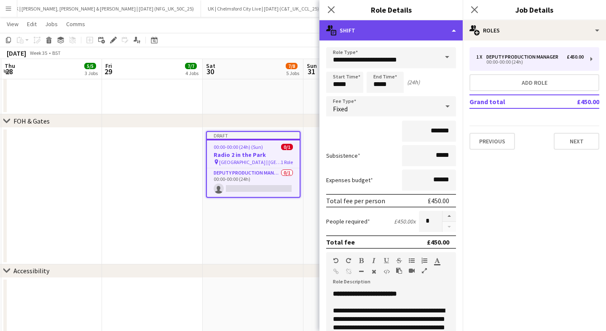
click at [402, 32] on div "multiple-actions-text Shift" at bounding box center [391, 30] width 143 height 20
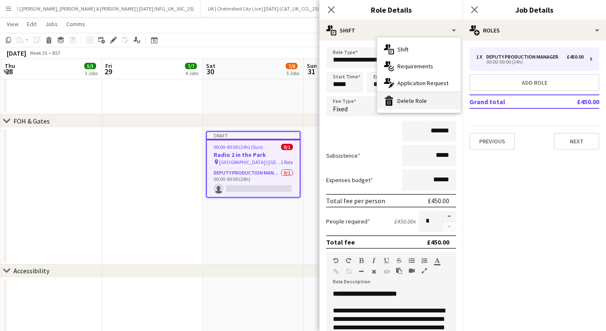
click at [407, 94] on div "bin-2 Delete Role" at bounding box center [418, 100] width 83 height 17
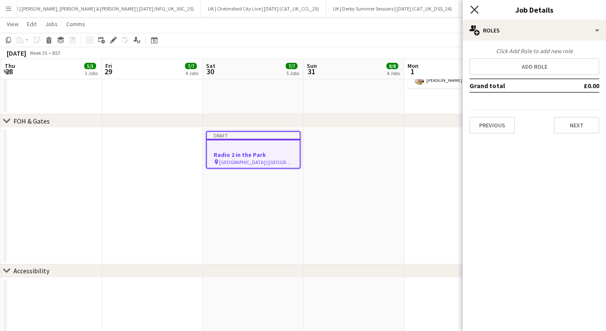
click at [476, 13] on icon "Close pop-in" at bounding box center [475, 9] width 8 height 8
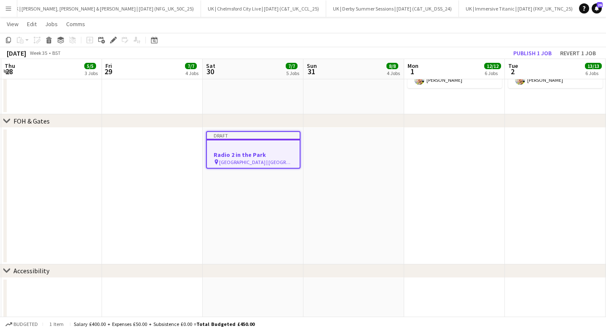
click at [351, 169] on app-date-cell at bounding box center [354, 196] width 101 height 137
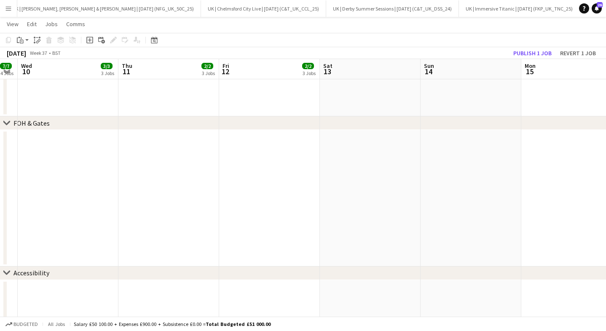
scroll to position [0, 221]
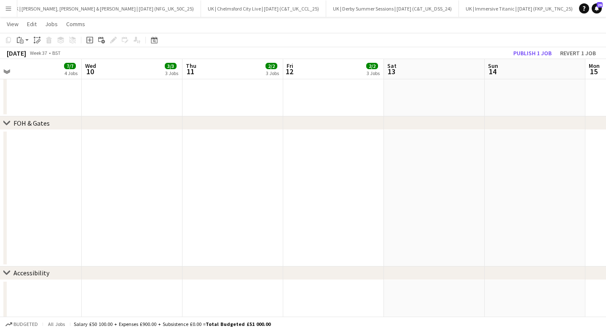
click at [250, 135] on app-date-cell at bounding box center [233, 198] width 101 height 137
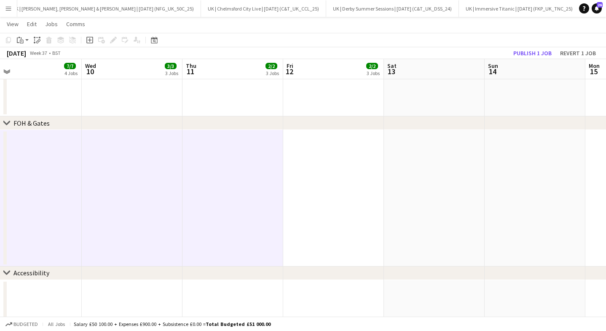
click at [250, 135] on app-date-cell at bounding box center [233, 198] width 101 height 137
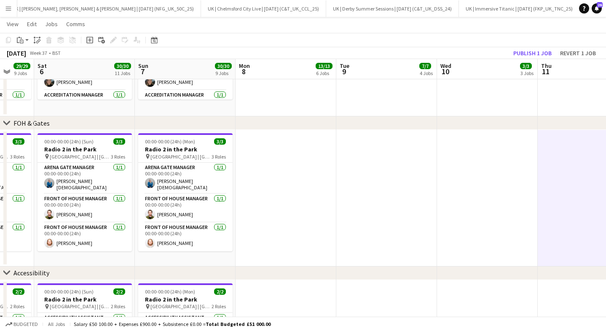
scroll to position [0, 178]
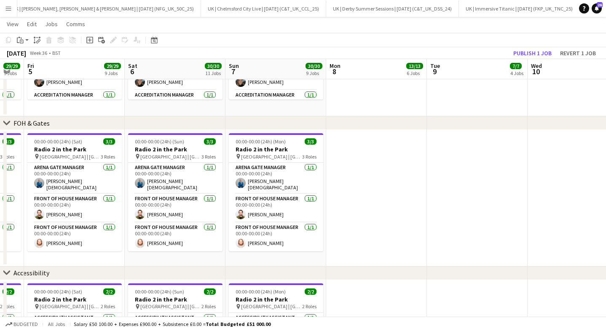
click at [355, 145] on app-date-cell at bounding box center [376, 198] width 101 height 137
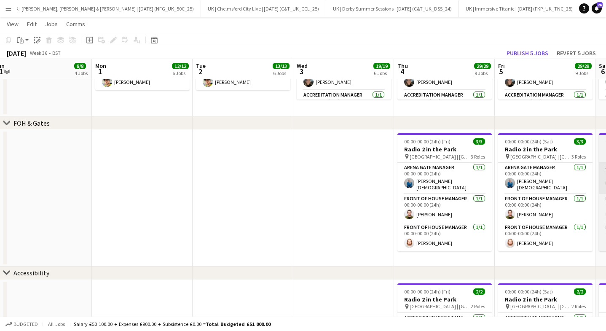
scroll to position [0, 229]
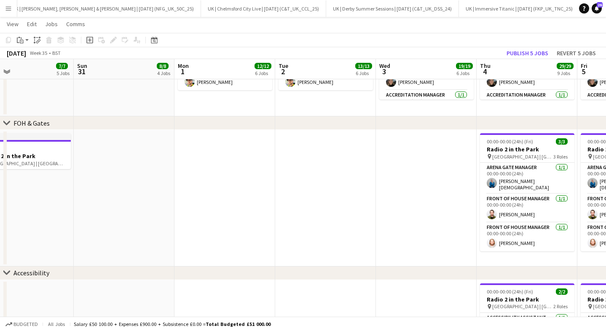
click at [404, 165] on app-date-cell at bounding box center [426, 198] width 101 height 137
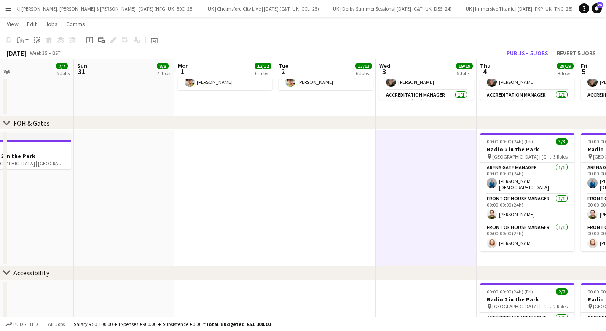
click at [143, 158] on app-date-cell at bounding box center [124, 198] width 101 height 137
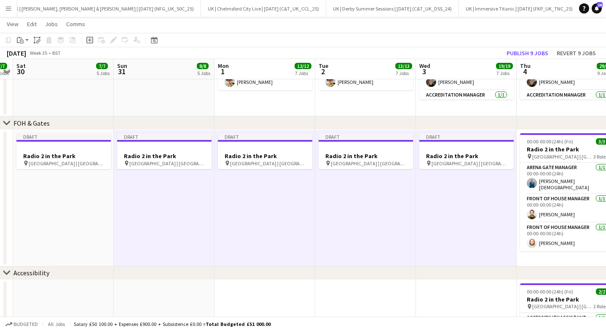
scroll to position [0, 183]
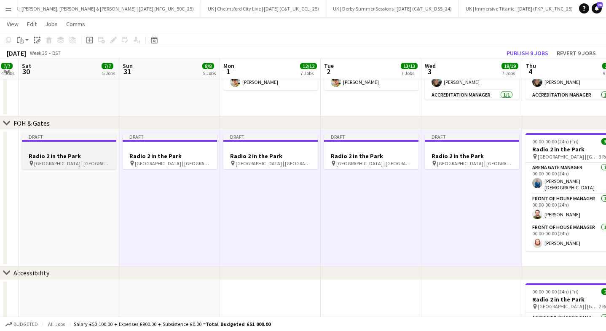
click at [78, 158] on h3 "Radio 2 in the Park" at bounding box center [69, 156] width 94 height 8
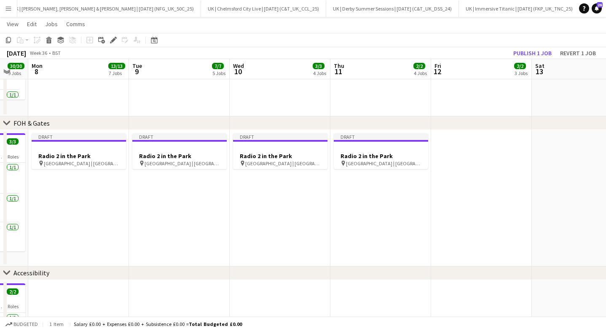
scroll to position [0, 320]
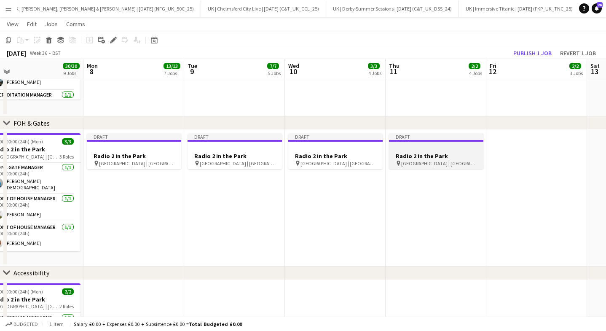
click at [425, 156] on h3 "Radio 2 in the Park" at bounding box center [436, 156] width 94 height 8
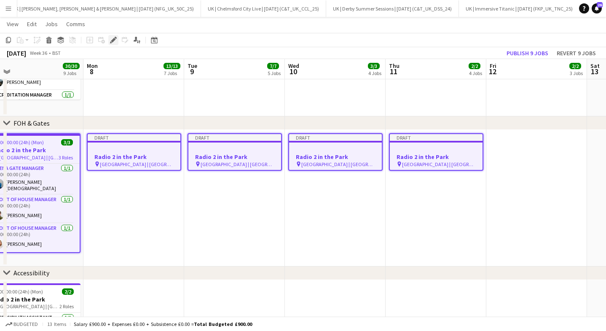
click at [113, 40] on icon at bounding box center [113, 40] width 5 height 5
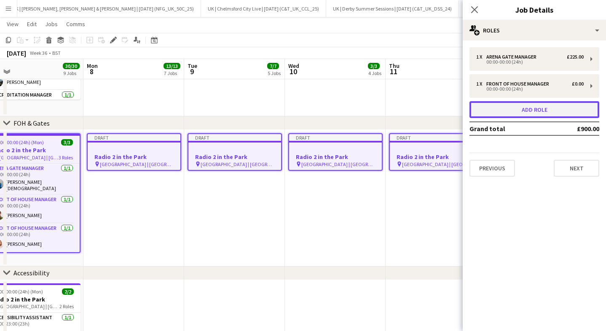
click at [503, 114] on button "Add role" at bounding box center [535, 109] width 130 height 17
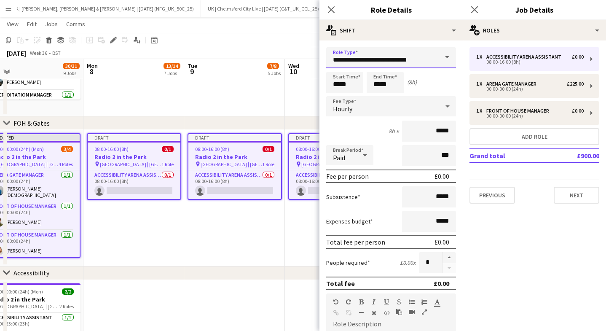
click at [355, 61] on input "**********" at bounding box center [391, 57] width 130 height 21
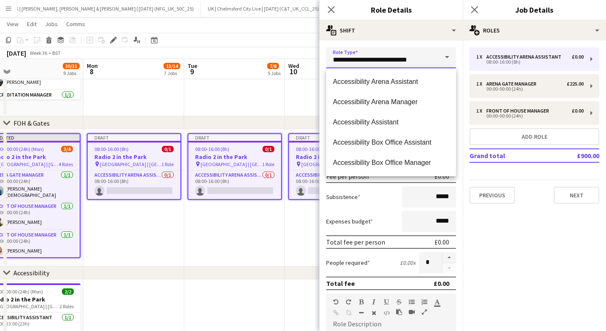
click at [355, 61] on input "**********" at bounding box center [391, 57] width 130 height 21
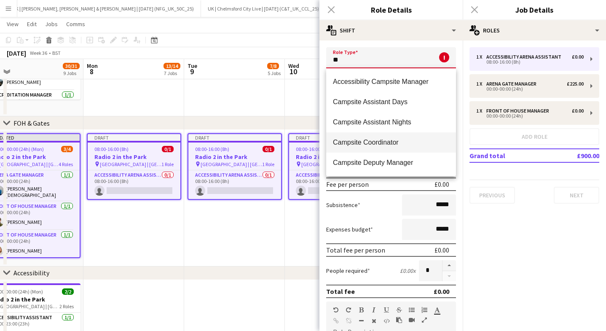
type input "*"
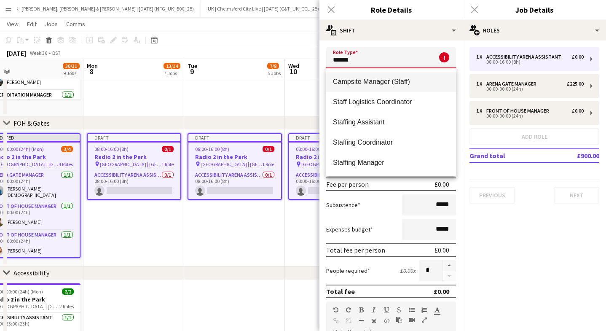
click at [394, 83] on span "Campsite Manager (Staff)" at bounding box center [391, 82] width 116 height 8
type input "**********"
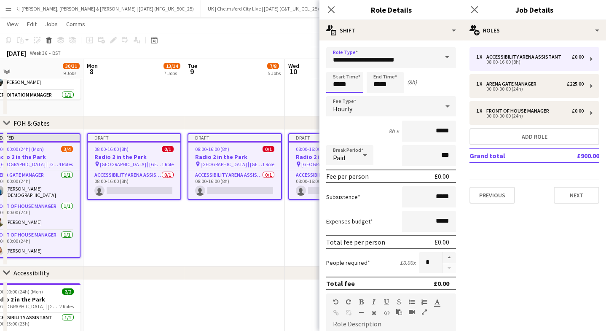
click at [353, 83] on input "*****" at bounding box center [344, 82] width 37 height 21
type input "*****"
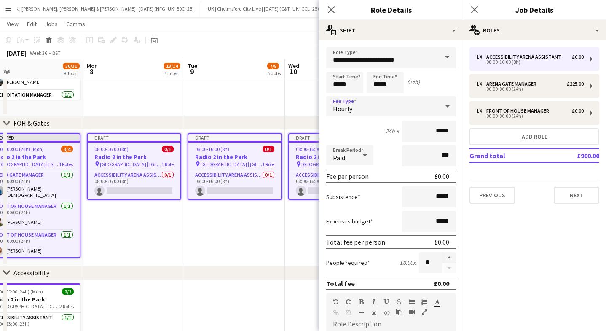
click at [365, 113] on div "Hourly" at bounding box center [382, 106] width 113 height 20
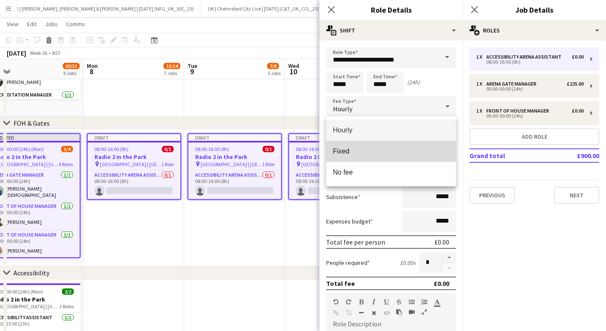
click at [369, 150] on span "Fixed" at bounding box center [391, 151] width 116 height 8
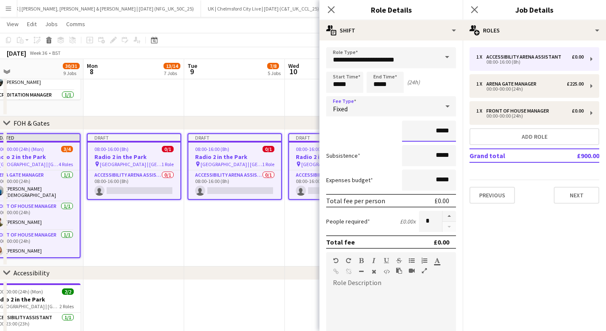
click at [438, 134] on input "*****" at bounding box center [429, 131] width 54 height 21
type input "****"
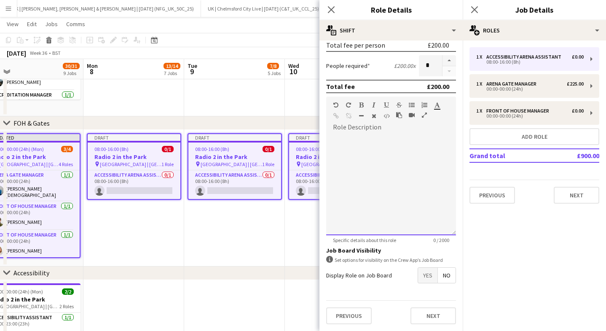
click at [415, 164] on div at bounding box center [391, 184] width 130 height 101
click at [396, 140] on div "**********" at bounding box center [391, 184] width 130 height 101
click at [361, 102] on icon "button" at bounding box center [361, 105] width 5 height 6
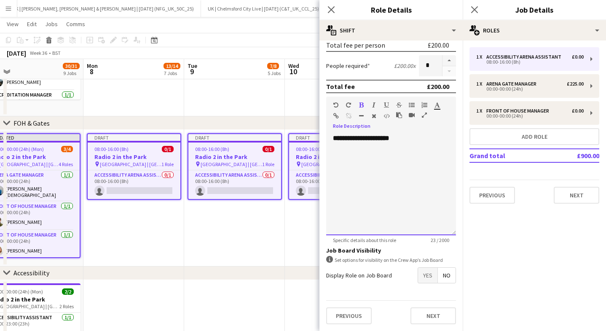
click at [432, 137] on div "**********" at bounding box center [391, 184] width 130 height 101
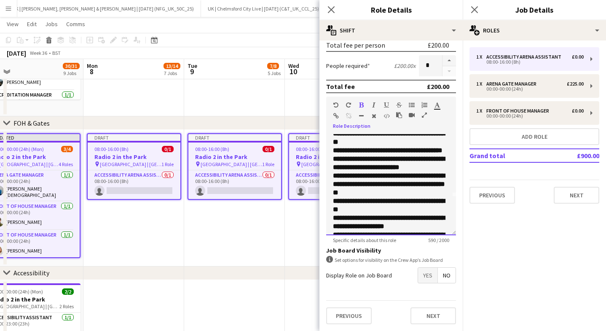
scroll to position [0, 0]
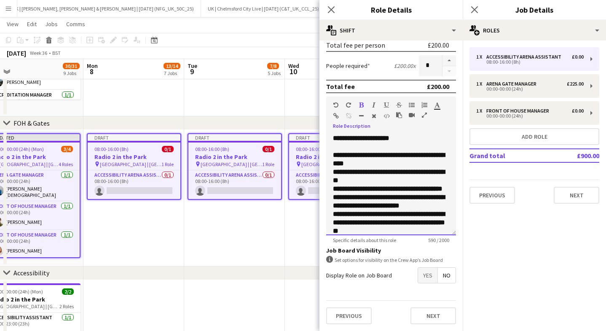
drag, startPoint x: 439, startPoint y: 232, endPoint x: 323, endPoint y: 159, distance: 136.9
click at [323, 158] on form "**********" at bounding box center [391, 111] width 143 height 439
click at [364, 103] on div at bounding box center [383, 107] width 51 height 10
click at [360, 104] on icon "button" at bounding box center [361, 105] width 5 height 6
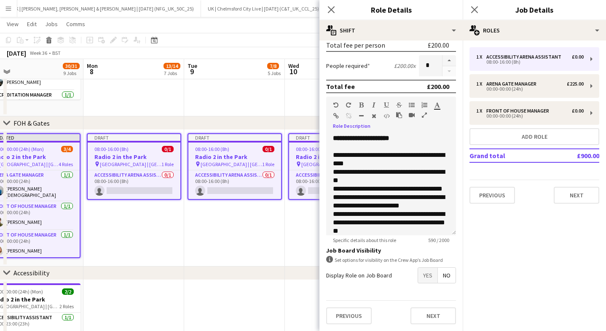
click at [412, 104] on icon "button" at bounding box center [412, 105] width 6 height 6
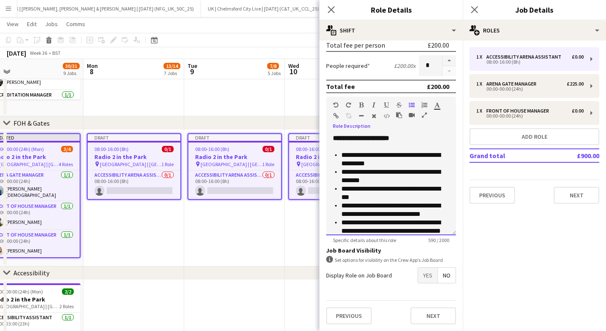
click at [376, 171] on li "**********" at bounding box center [396, 176] width 108 height 17
drag, startPoint x: 398, startPoint y: 165, endPoint x: 318, endPoint y: 164, distance: 79.7
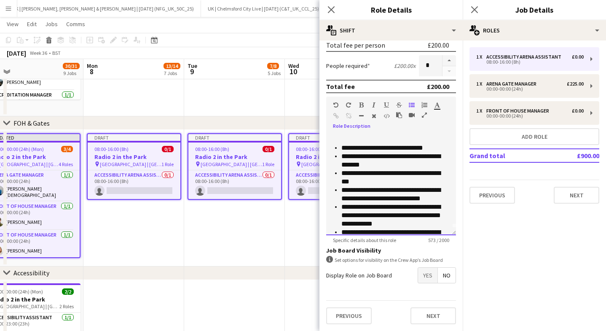
scroll to position [5, 0]
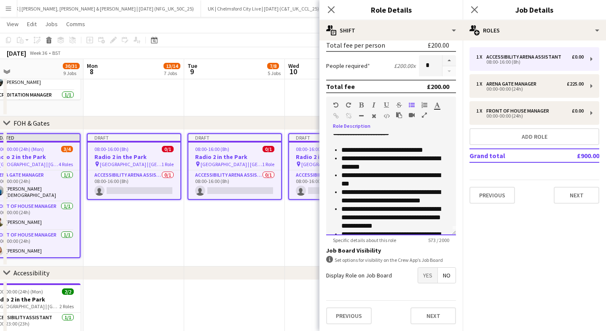
drag, startPoint x: 431, startPoint y: 152, endPoint x: 407, endPoint y: 151, distance: 24.0
click at [407, 151] on li "**********" at bounding box center [396, 150] width 108 height 8
click at [401, 162] on li "**********" at bounding box center [396, 162] width 108 height 17
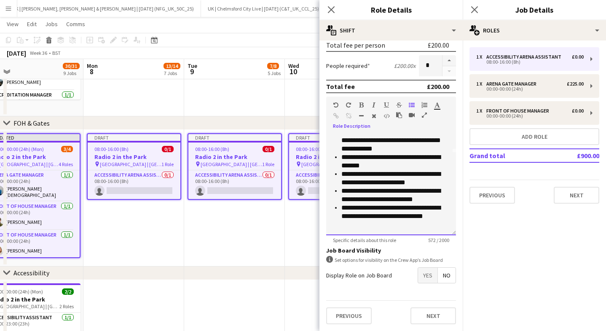
scroll to position [83, 0]
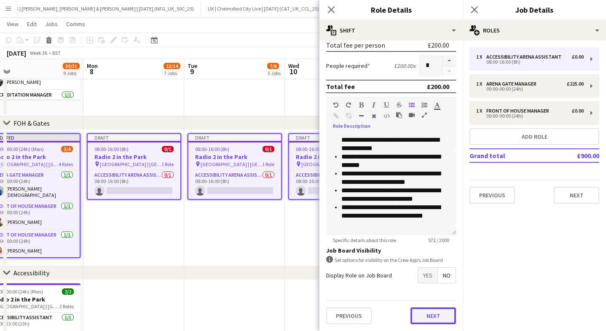
click at [435, 319] on button "Next" at bounding box center [434, 315] width 46 height 17
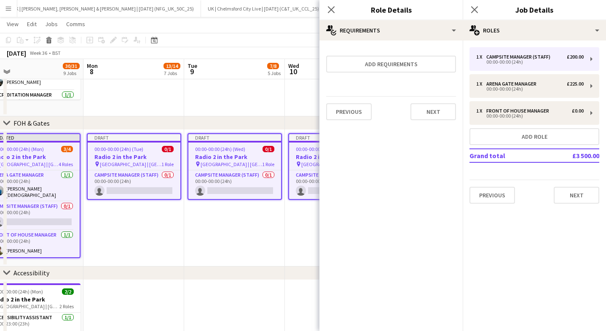
scroll to position [0, 0]
click at [443, 112] on button "Next" at bounding box center [434, 111] width 46 height 17
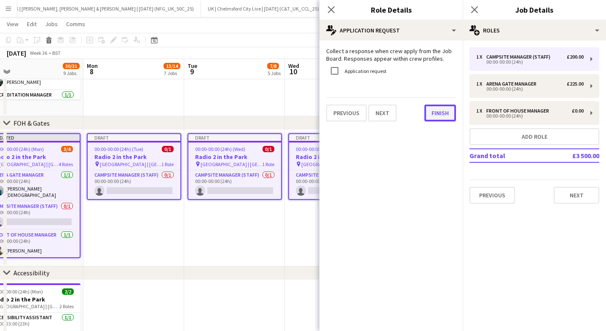
click at [432, 113] on button "Finish" at bounding box center [441, 113] width 32 height 17
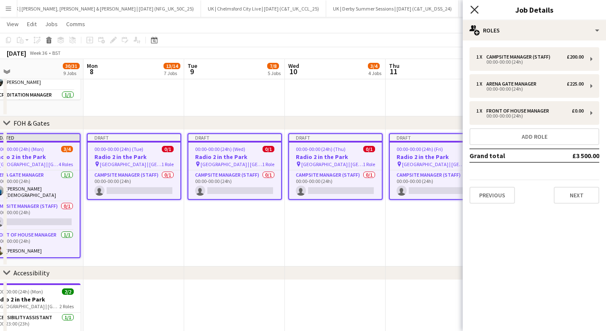
click at [474, 8] on icon "Close pop-in" at bounding box center [475, 9] width 8 height 8
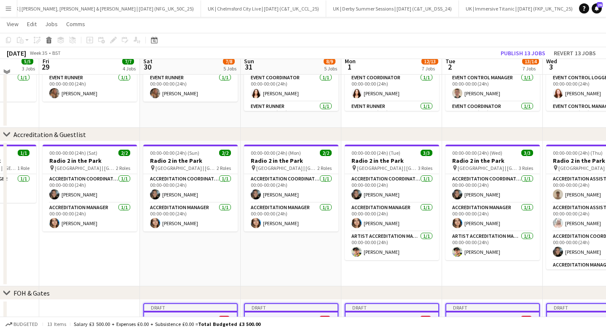
scroll to position [172, 0]
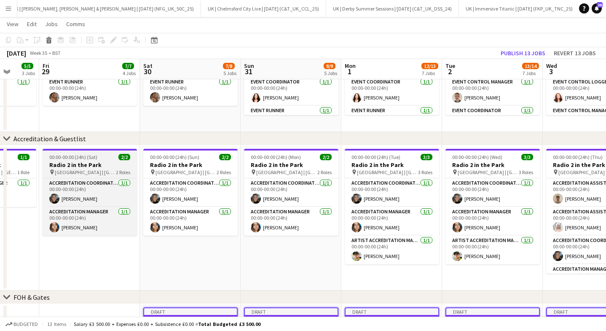
click at [84, 167] on h3 "Radio 2 in the Park" at bounding box center [90, 165] width 94 height 8
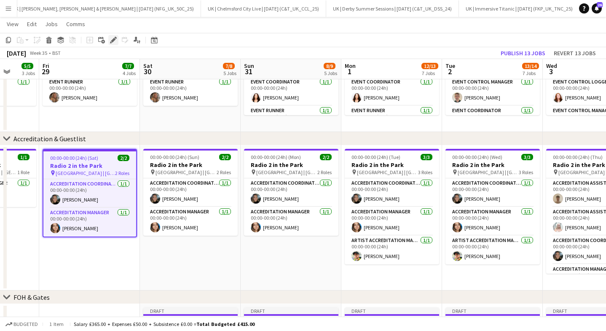
click at [113, 43] on icon "Edit" at bounding box center [113, 40] width 7 height 7
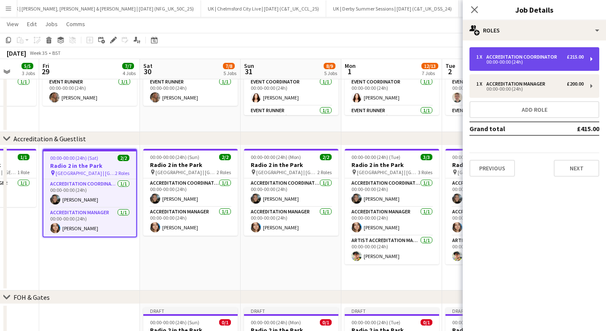
click at [517, 67] on div "1 x Accreditation Coordinator £215.00 00:00-00:00 (24h)" at bounding box center [535, 59] width 130 height 24
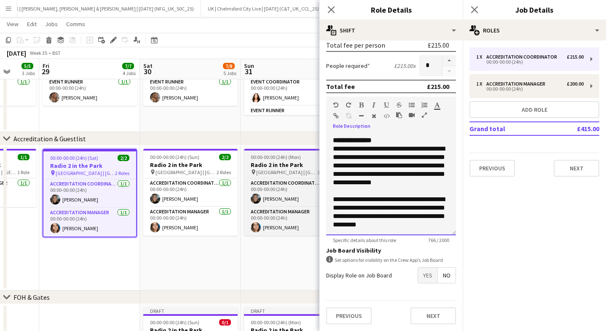
scroll to position [118, 0]
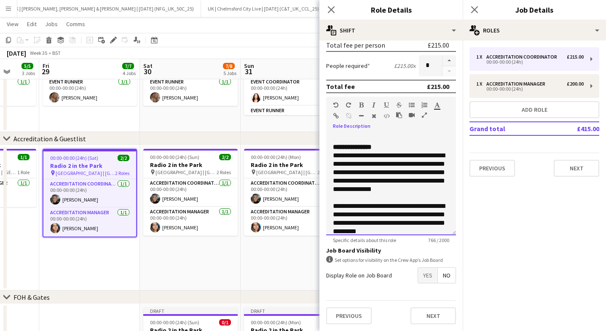
drag, startPoint x: 404, startPoint y: 219, endPoint x: 319, endPoint y: 148, distance: 110.8
copy div "**********"
click at [332, 9] on icon "Close pop-in" at bounding box center [331, 9] width 8 height 8
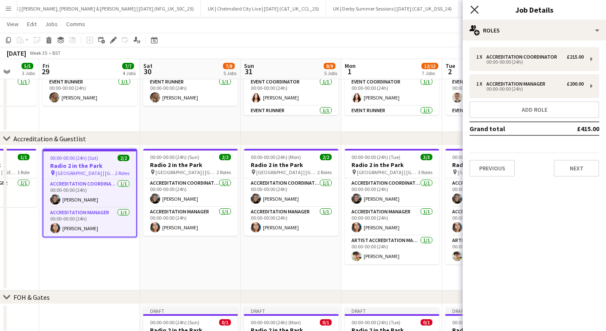
click at [474, 8] on icon "Close pop-in" at bounding box center [475, 9] width 8 height 8
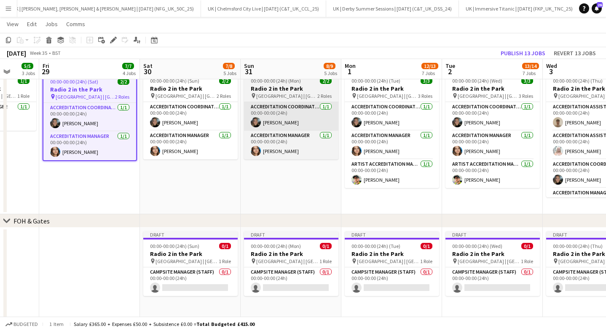
scroll to position [250, 0]
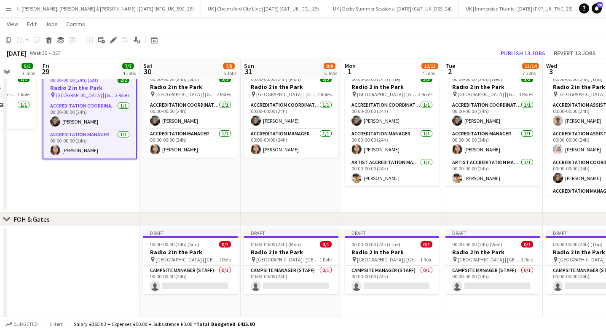
click at [202, 226] on app-date-cell "Draft 00:00-00:00 (24h) (Sun) 0/1 Radio 2 in the Park pin [GEOGRAPHIC_DATA] | […" at bounding box center [190, 294] width 101 height 137
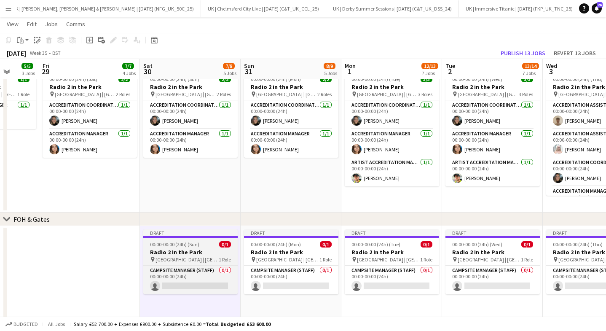
click at [187, 243] on span "00:00-00:00 (24h) (Sun)" at bounding box center [174, 244] width 49 height 6
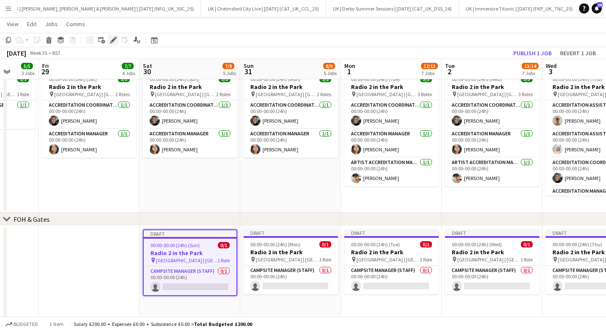
click at [114, 41] on icon "Edit" at bounding box center [113, 40] width 7 height 7
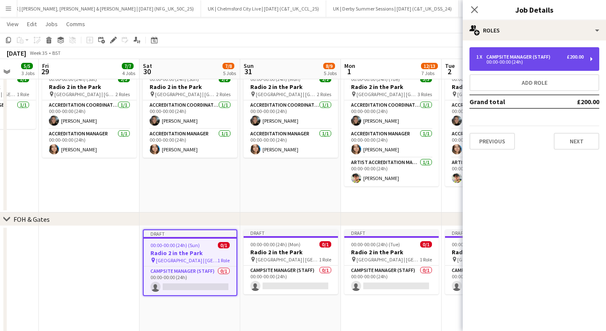
click at [512, 56] on div "Campsite Manager (Staff)" at bounding box center [520, 57] width 67 height 6
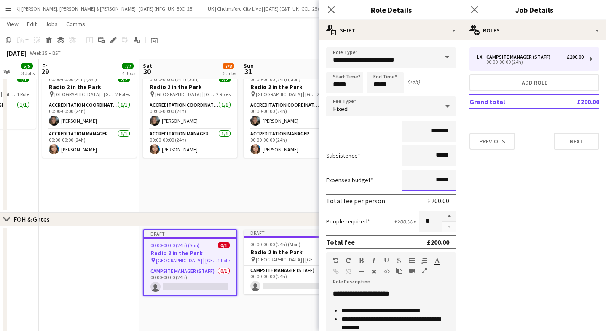
click at [451, 180] on input "*****" at bounding box center [429, 180] width 54 height 21
type input "***"
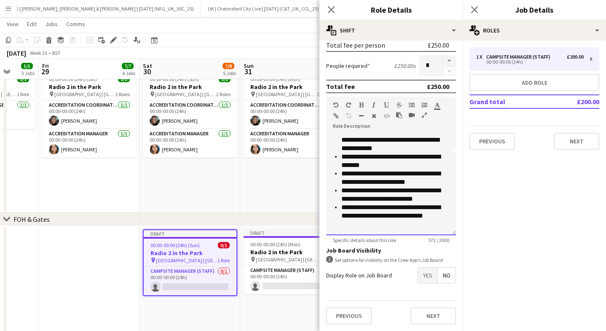
click at [345, 235] on div "**********" at bounding box center [391, 184] width 130 height 101
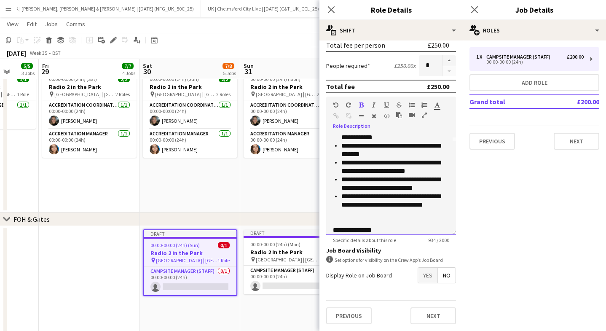
scroll to position [178, 0]
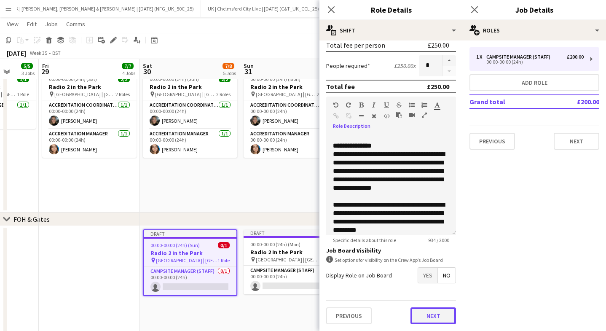
click at [432, 314] on button "Next" at bounding box center [434, 315] width 46 height 17
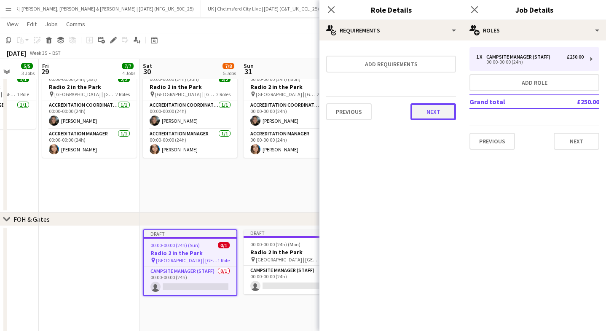
click at [439, 111] on button "Next" at bounding box center [434, 111] width 46 height 17
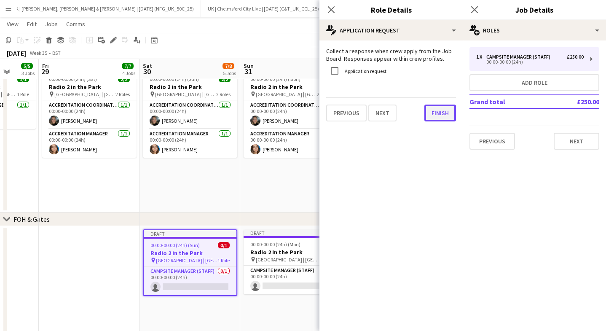
click at [447, 112] on button "Finish" at bounding box center [441, 113] width 32 height 17
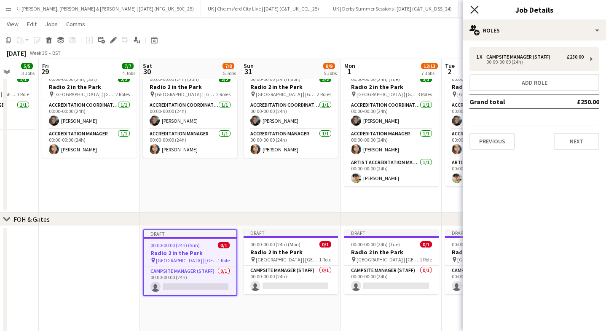
click at [474, 13] on icon "Close pop-in" at bounding box center [475, 9] width 8 height 8
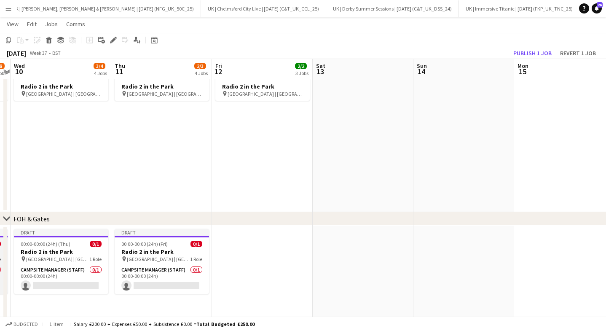
scroll to position [0, 253]
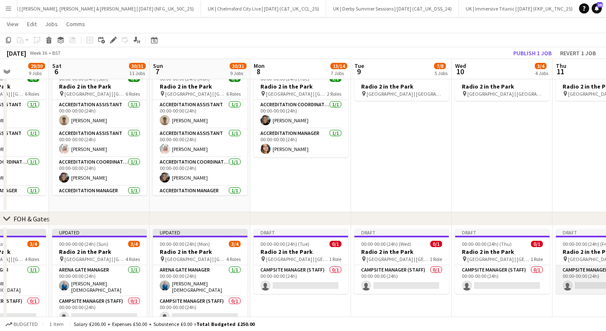
click at [575, 279] on app-card-role "Campsite Manager (Staff) 0/1 00:00-00:00 (24h) single-neutral-actions" at bounding box center [603, 279] width 94 height 29
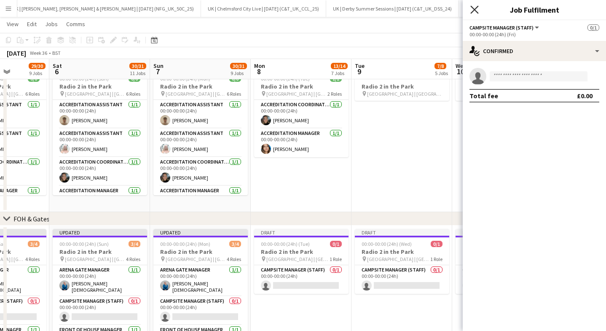
click at [476, 11] on icon at bounding box center [475, 9] width 8 height 8
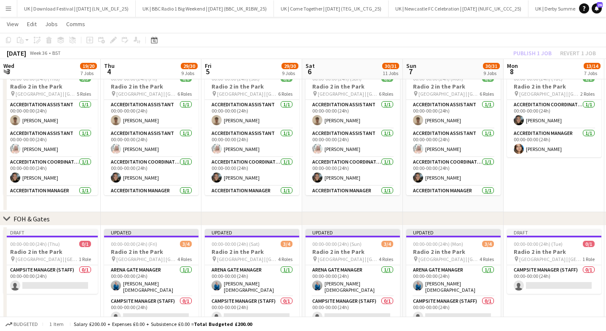
scroll to position [0, 253]
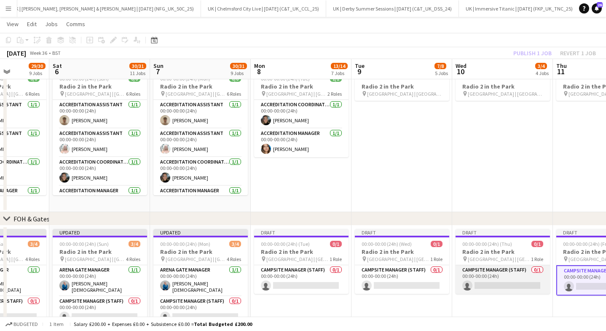
click at [520, 268] on app-card-role "Campsite Manager (Staff) 0/1 00:00-00:00 (24h) single-neutral-actions" at bounding box center [503, 279] width 94 height 29
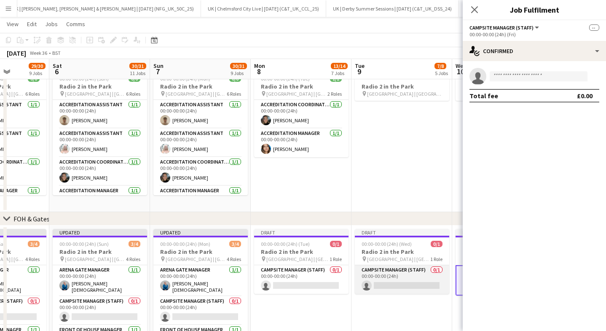
click at [398, 271] on app-card-role "Campsite Manager (Staff) 0/1 00:00-00:00 (24h) single-neutral-actions" at bounding box center [402, 279] width 94 height 29
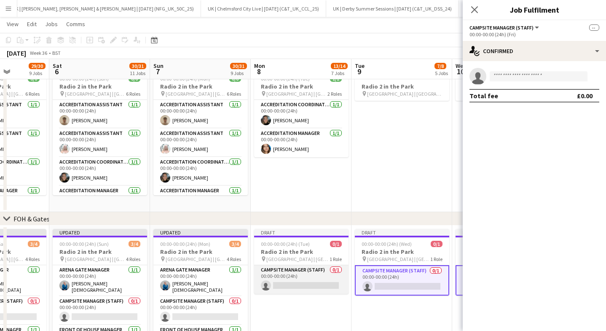
click at [323, 278] on app-card-role "Campsite Manager (Staff) 0/1 00:00-00:00 (24h) single-neutral-actions" at bounding box center [301, 279] width 94 height 29
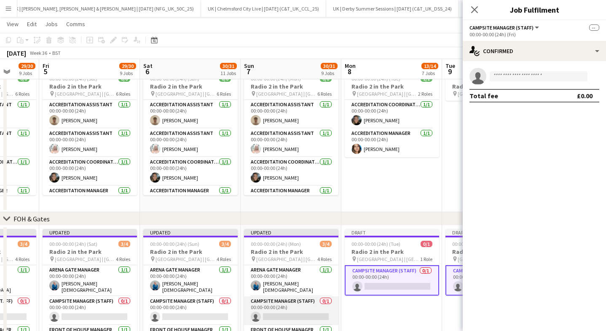
click at [285, 306] on app-card-role "Campsite Manager (Staff) 0/1 00:00-00:00 (24h) single-neutral-actions" at bounding box center [291, 310] width 94 height 29
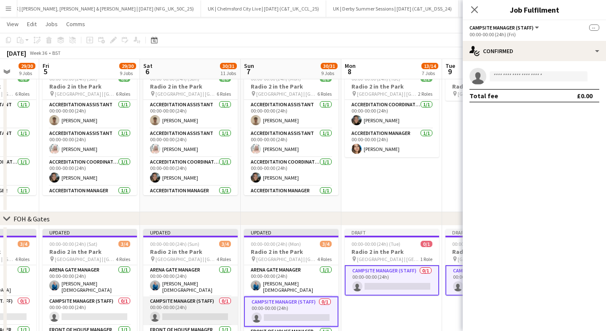
click at [208, 310] on app-card-role "Campsite Manager (Staff) 0/1 00:00-00:00 (24h) single-neutral-actions" at bounding box center [190, 310] width 94 height 29
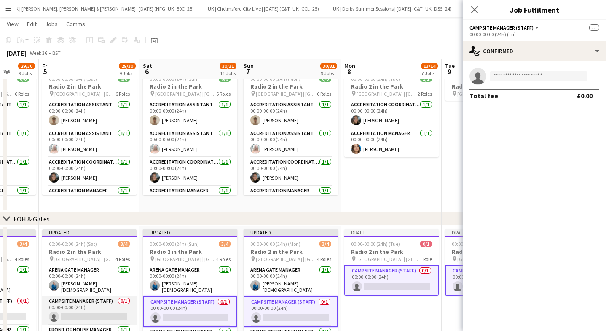
click at [112, 307] on app-card-role "Campsite Manager (Staff) 0/1 00:00-00:00 (24h) single-neutral-actions" at bounding box center [89, 310] width 94 height 29
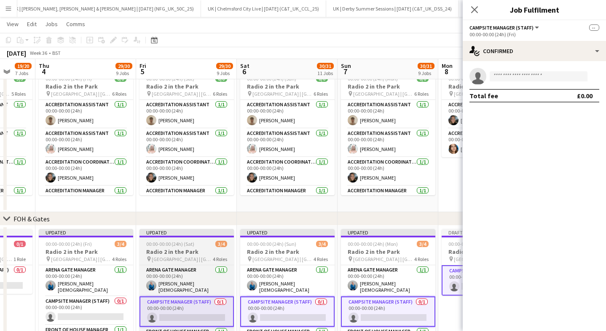
scroll to position [0, 174]
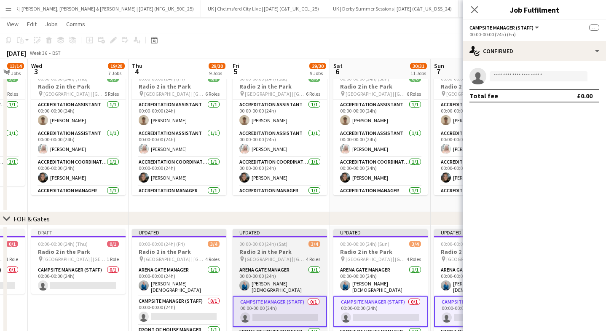
click at [112, 307] on app-date-cell "Draft 00:00-00:00 (24h) (Thu) 0/1 Radio 2 in the Park pin Hylands Park | Chelms…" at bounding box center [78, 294] width 101 height 137
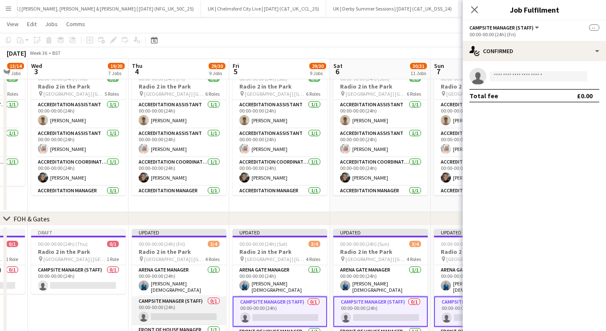
click at [172, 303] on app-card-role "Campsite Manager (Staff) 0/1 00:00-00:00 (24h) single-neutral-actions" at bounding box center [179, 310] width 94 height 29
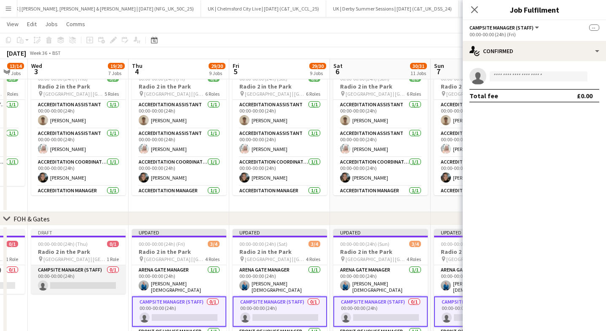
click at [100, 291] on app-card-role "Campsite Manager (Staff) 0/1 00:00-00:00 (24h) single-neutral-actions" at bounding box center [78, 279] width 94 height 29
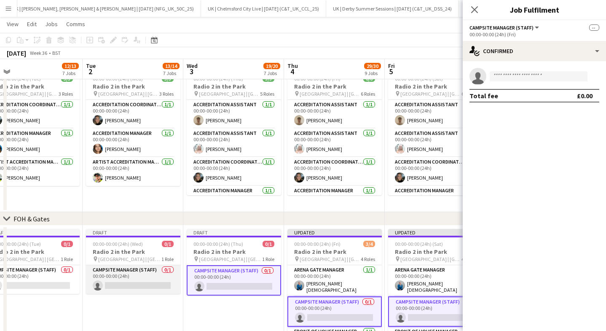
click at [124, 281] on app-card-role "Campsite Manager (Staff) 0/1 00:00-00:00 (24h) single-neutral-actions" at bounding box center [133, 279] width 94 height 29
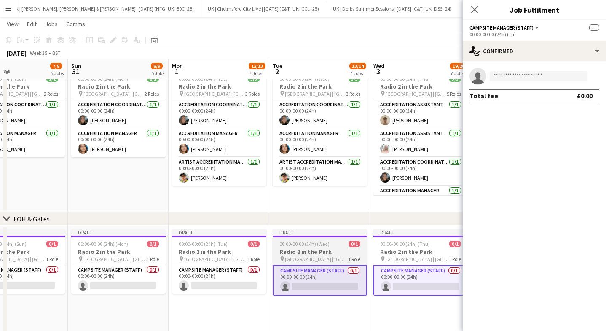
scroll to position [0, 198]
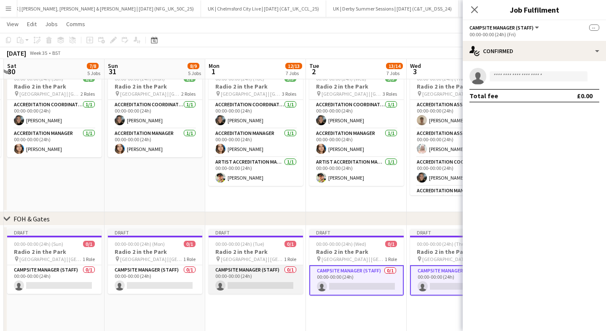
click at [226, 268] on app-card-role "Campsite Manager (Staff) 0/1 00:00-00:00 (24h) single-neutral-actions" at bounding box center [256, 279] width 94 height 29
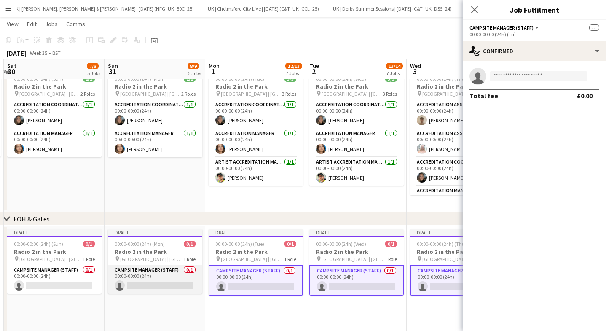
click at [145, 282] on app-card-role "Campsite Manager (Staff) 0/1 00:00-00:00 (24h) single-neutral-actions" at bounding box center [155, 279] width 94 height 29
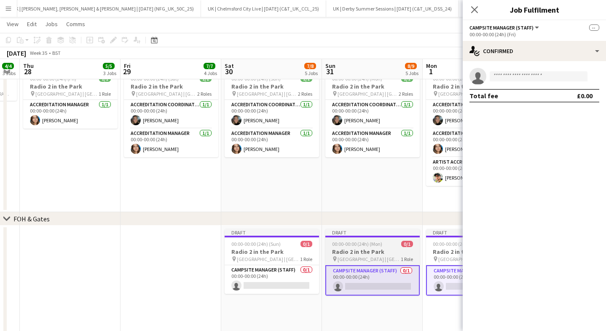
scroll to position [0, 257]
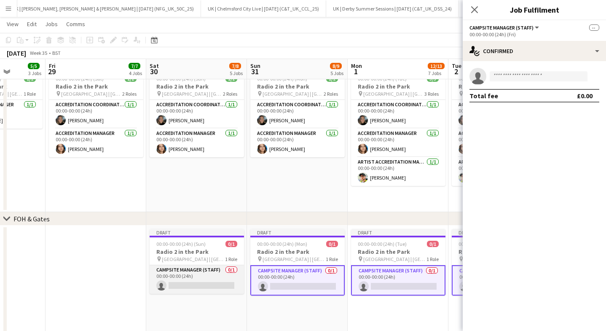
click at [179, 274] on app-card-role "Campsite Manager (Staff) 0/1 00:00-00:00 (24h) single-neutral-actions" at bounding box center [197, 279] width 94 height 29
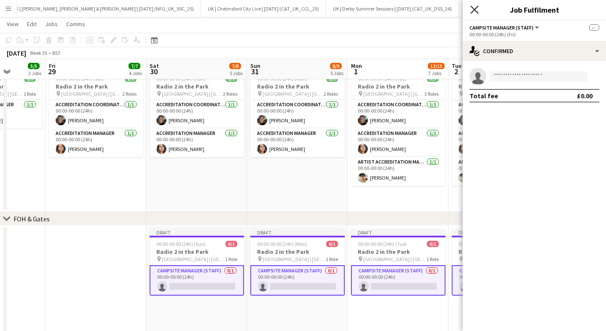
click at [474, 11] on icon at bounding box center [475, 9] width 8 height 8
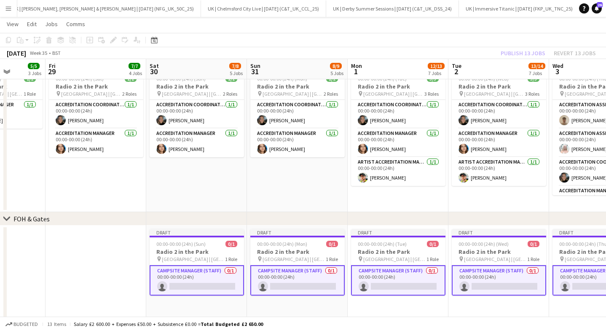
click at [182, 277] on app-card-role "Campsite Manager (Staff) 0/1 00:00-00:00 (24h) single-neutral-actions" at bounding box center [197, 280] width 94 height 30
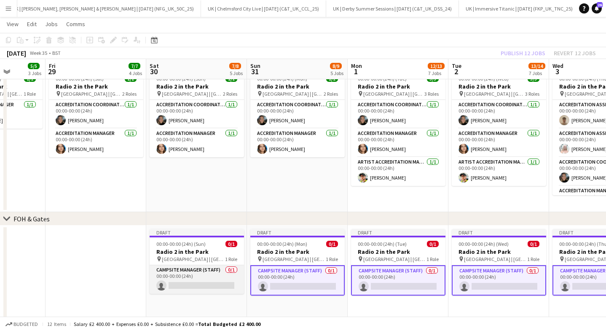
click at [182, 277] on app-card-role "Campsite Manager (Staff) 0/1 00:00-00:00 (24h) single-neutral-actions" at bounding box center [197, 279] width 94 height 29
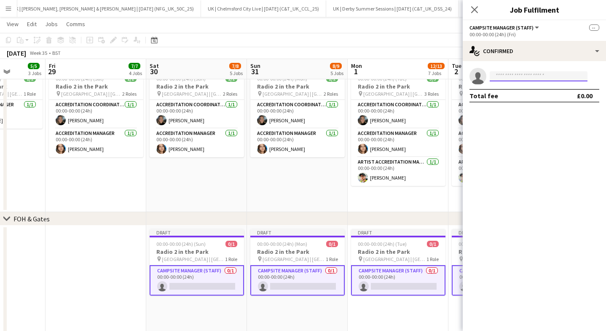
click at [508, 74] on input at bounding box center [539, 76] width 98 height 10
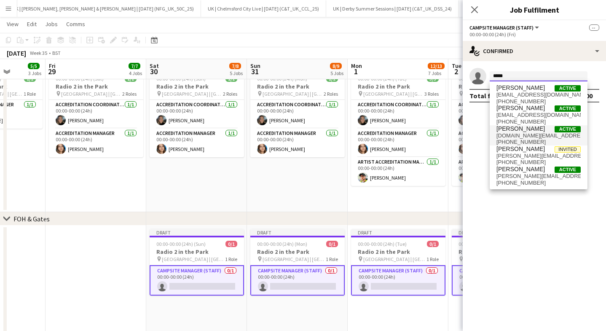
scroll to position [0, 0]
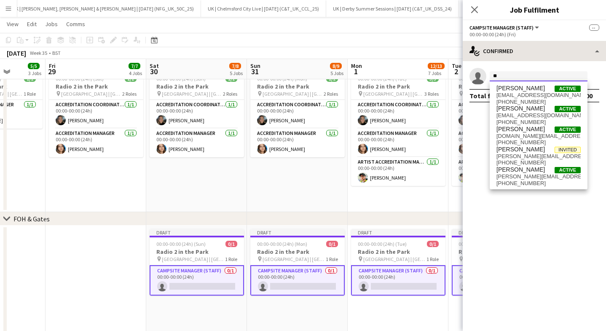
type input "*"
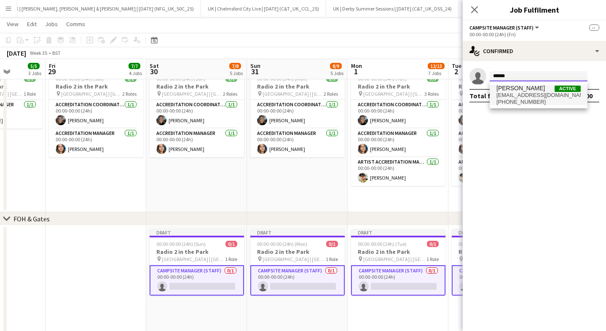
type input "******"
click at [523, 101] on span "+447572468388" at bounding box center [539, 102] width 84 height 7
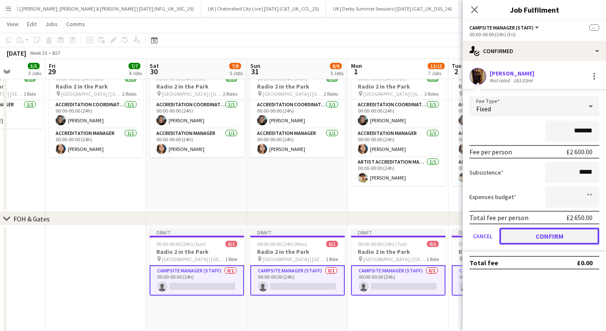
click at [542, 238] on button "Confirm" at bounding box center [550, 236] width 100 height 17
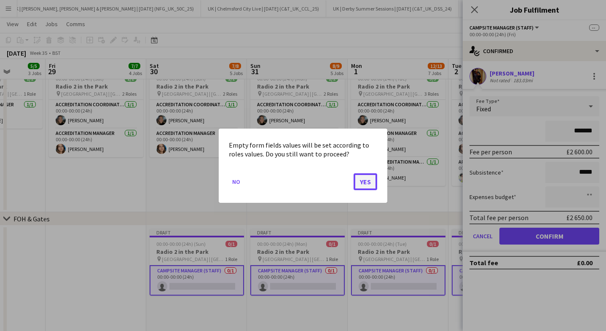
click at [364, 180] on button "Yes" at bounding box center [366, 181] width 24 height 17
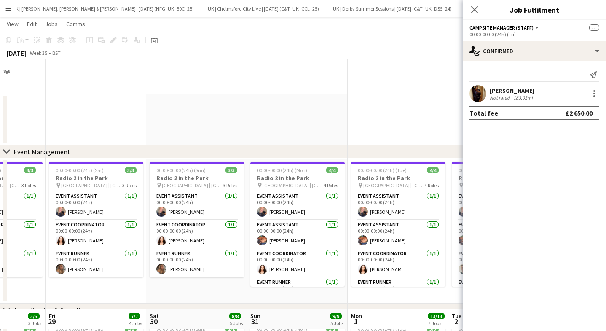
scroll to position [250, 0]
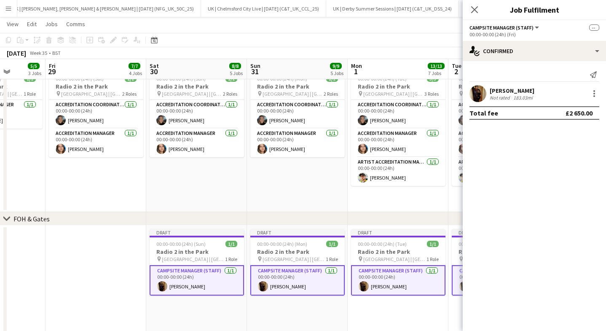
click at [475, 3] on div "Close pop-in" at bounding box center [475, 9] width 24 height 19
click at [475, 5] on icon "Close pop-in" at bounding box center [475, 9] width 8 height 8
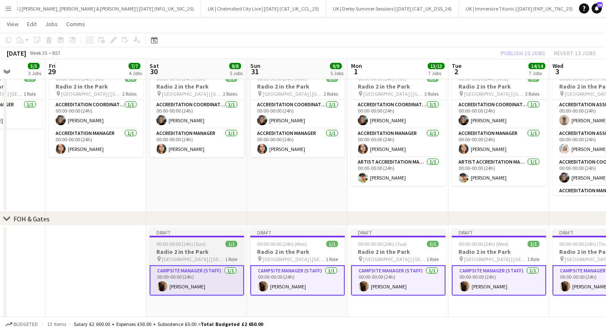
click at [199, 261] on span "[GEOGRAPHIC_DATA] | [GEOGRAPHIC_DATA], [GEOGRAPHIC_DATA]" at bounding box center [193, 259] width 63 height 6
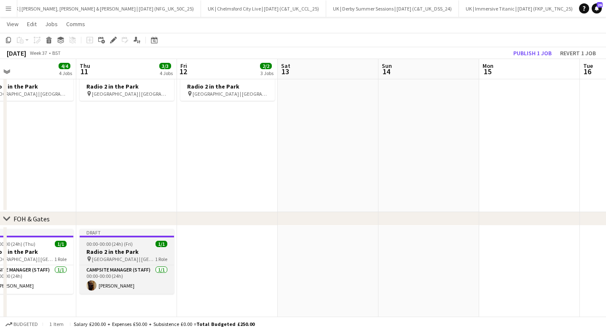
scroll to position [0, 328]
click at [132, 251] on h3 "Radio 2 in the Park" at bounding box center [126, 252] width 94 height 8
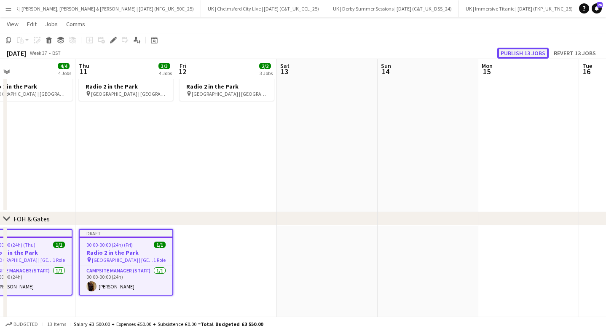
click at [520, 54] on button "Publish 13 jobs" at bounding box center [523, 53] width 51 height 11
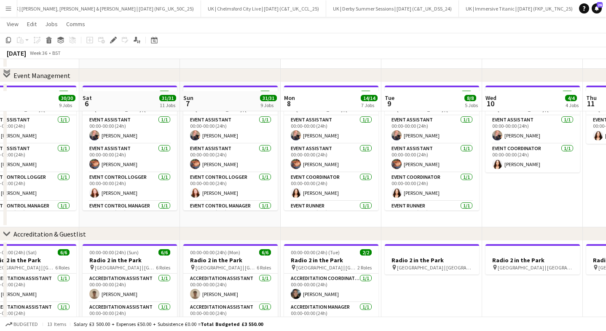
scroll to position [77, 0]
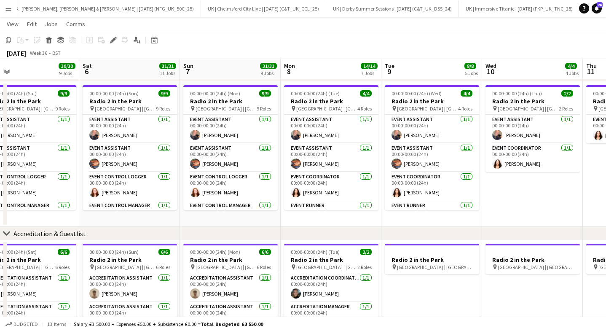
click at [8, 11] on app-icon "Menu" at bounding box center [8, 8] width 7 height 7
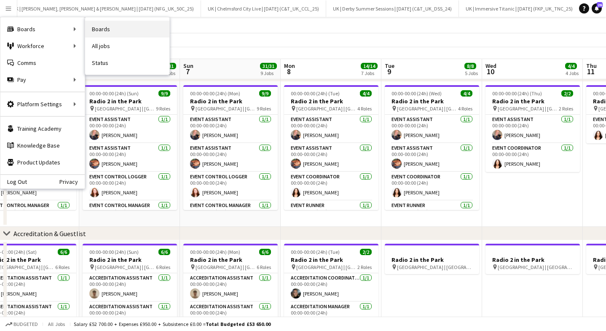
click at [108, 33] on link "Boards" at bounding box center [127, 29] width 84 height 17
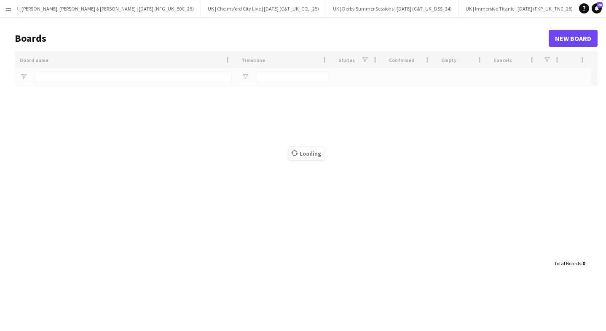
type input "**"
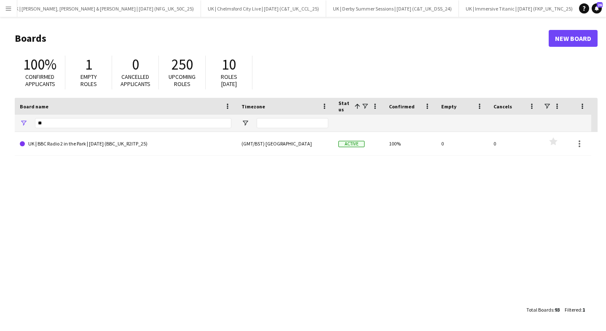
click at [8, 6] on app-icon "Menu" at bounding box center [8, 8] width 7 height 7
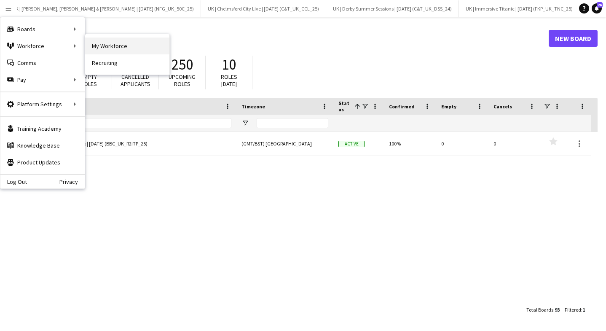
click at [126, 53] on link "My Workforce" at bounding box center [127, 46] width 84 height 17
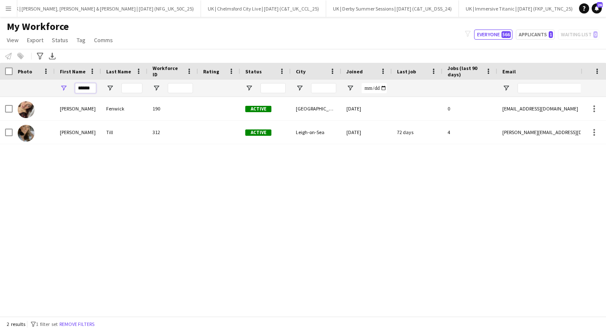
click at [87, 86] on input "******" at bounding box center [85, 88] width 21 height 10
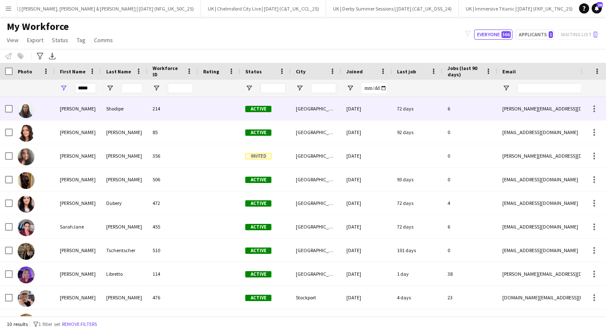
click at [119, 111] on div "Shodipe" at bounding box center [124, 108] width 46 height 23
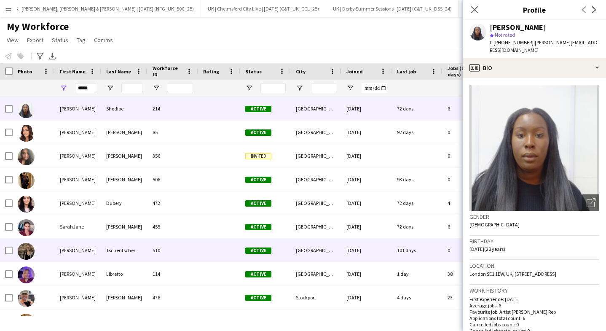
scroll to position [17, 0]
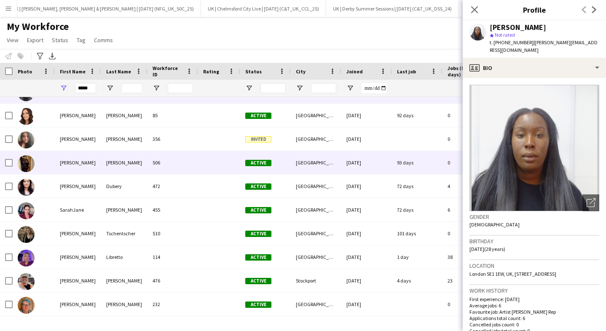
click at [132, 165] on div "Sharpe" at bounding box center [124, 162] width 46 height 23
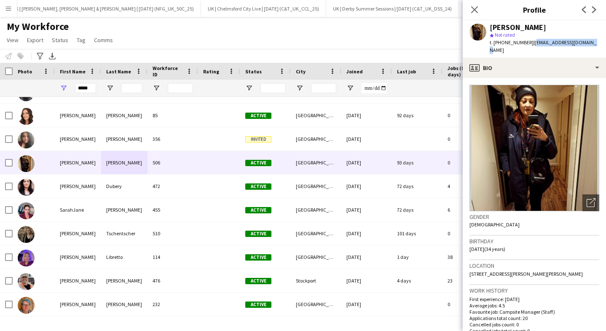
drag, startPoint x: 587, startPoint y: 46, endPoint x: 530, endPoint y: 45, distance: 56.5
click at [530, 45] on div "Sarah Sharpe star Not rated t. +447572468388 | sarahajsharpe@gmail.com" at bounding box center [534, 39] width 143 height 38
copy span "sarahajsharpe@gmail.com"
drag, startPoint x: 527, startPoint y: 41, endPoint x: 501, endPoint y: 43, distance: 26.2
click at [501, 43] on span "t. +447572468388" at bounding box center [512, 42] width 44 height 6
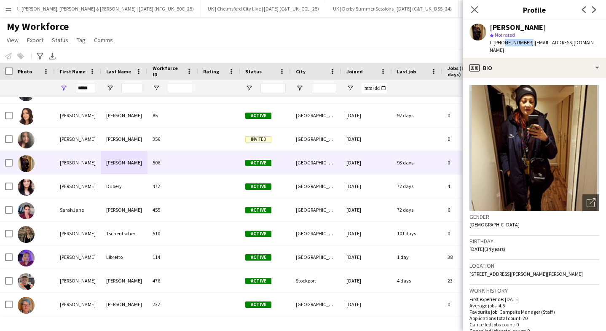
copy span "7572468388"
click at [88, 89] on input "*****" at bounding box center [85, 88] width 21 height 10
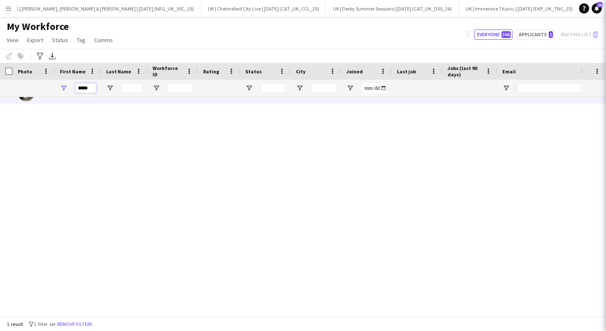
scroll to position [0, 0]
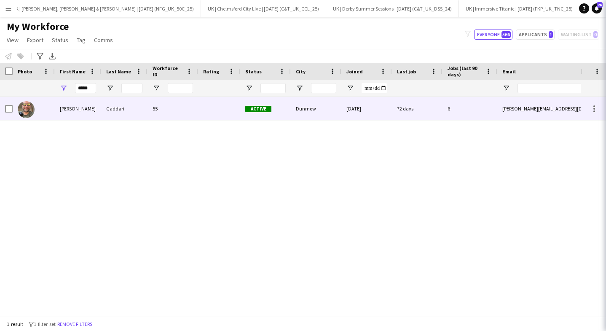
click at [114, 103] on div "Gaddari" at bounding box center [124, 108] width 46 height 23
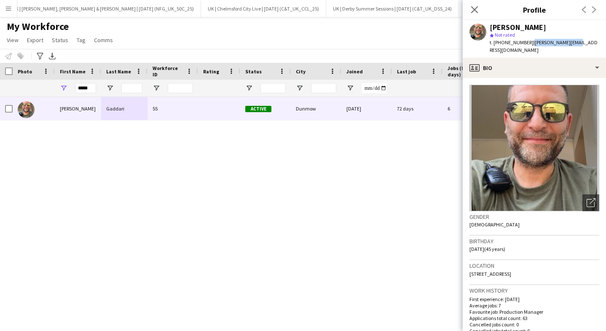
drag, startPoint x: 584, startPoint y: 43, endPoint x: 530, endPoint y: 44, distance: 53.6
click at [530, 44] on app-profile-header "Paolo Gaddari star Not rated t. +4407379501300 | paolo@gaddari.com" at bounding box center [534, 39] width 143 height 38
click at [530, 44] on span "| paolo@gaddari.com" at bounding box center [544, 46] width 108 height 14
drag, startPoint x: 580, startPoint y: 44, endPoint x: 533, endPoint y: 44, distance: 47.2
click at [533, 44] on div "Paolo Gaddari star Not rated t. +4407379501300 | paolo@gaddari.com" at bounding box center [534, 39] width 143 height 38
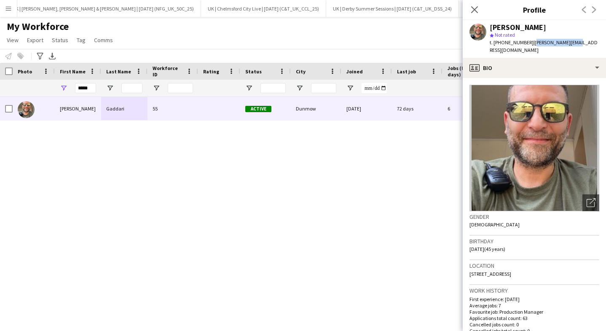
copy span "[PERSON_NAME][EMAIL_ADDRESS][DOMAIN_NAME]"
drag, startPoint x: 530, startPoint y: 42, endPoint x: 502, endPoint y: 41, distance: 27.4
click at [502, 41] on span "t. +4407379501300" at bounding box center [512, 42] width 44 height 6
copy span "07379501300"
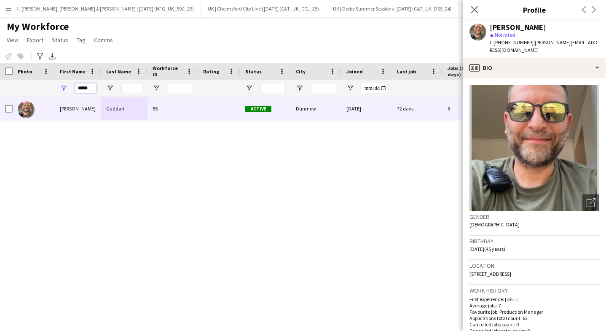
click at [82, 90] on input "*****" at bounding box center [85, 88] width 21 height 10
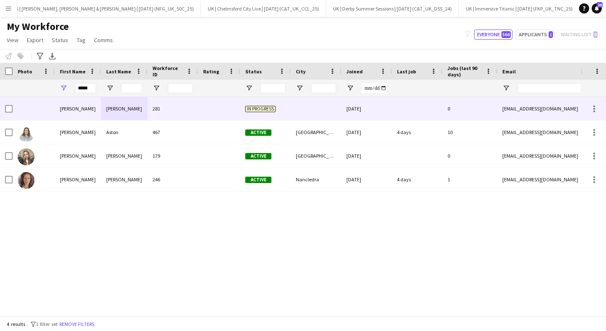
click at [100, 135] on div "Aimee" at bounding box center [78, 132] width 46 height 23
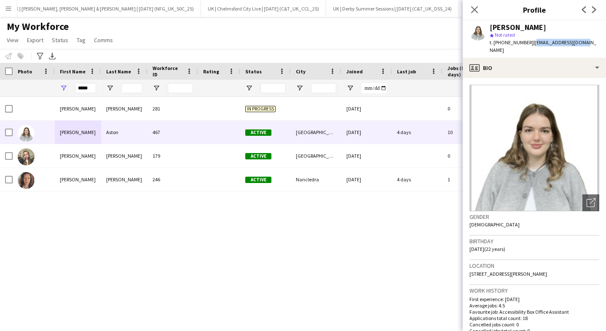
drag, startPoint x: 585, startPoint y: 45, endPoint x: 530, endPoint y: 46, distance: 54.8
click at [530, 46] on div "Aimee Aston star Not rated t. +447776364489 | astonaimee@gmail.com" at bounding box center [534, 39] width 143 height 38
copy span "[EMAIL_ADDRESS][DOMAIN_NAME]"
drag, startPoint x: 527, startPoint y: 41, endPoint x: 501, endPoint y: 41, distance: 26.1
click at [501, 41] on span "t. +447776364489" at bounding box center [512, 42] width 44 height 6
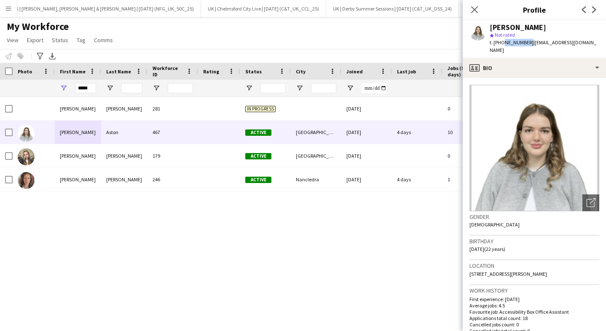
copy span "7776364489"
click at [86, 90] on input "*****" at bounding box center [85, 88] width 21 height 10
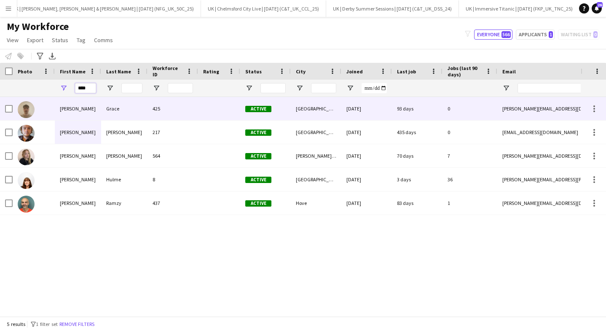
type input "****"
click at [101, 114] on div "Grace" at bounding box center [124, 108] width 46 height 23
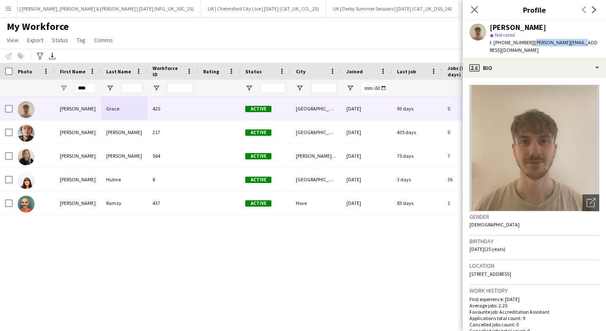
drag, startPoint x: 580, startPoint y: 46, endPoint x: 530, endPoint y: 45, distance: 50.6
click at [530, 45] on div "Alex Grace star Not rated t. +447343697968 | alex_grace@live.com" at bounding box center [534, 39] width 143 height 38
copy span "alex_grace@live.com"
drag, startPoint x: 529, startPoint y: 43, endPoint x: 501, endPoint y: 42, distance: 27.9
click at [502, 42] on div "t. +447343697968 | alex_grace@live.com" at bounding box center [545, 46] width 110 height 15
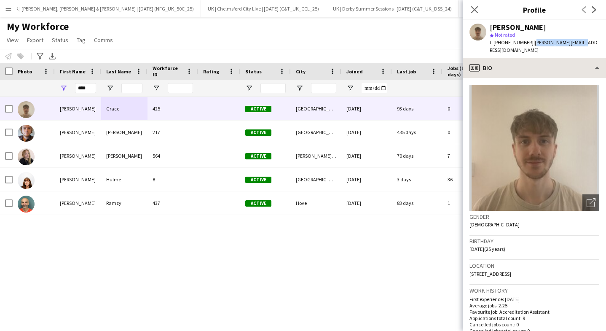
copy div "7343697968 |"
click at [4, 11] on button "Menu" at bounding box center [8, 8] width 17 height 17
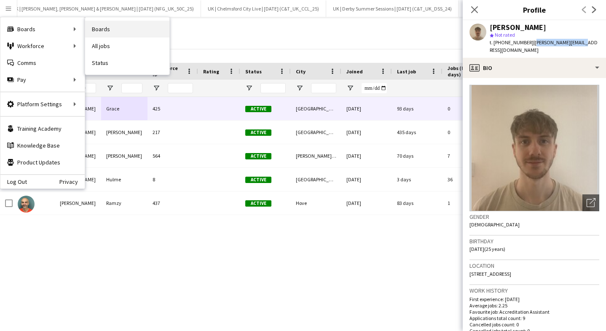
click at [143, 27] on link "Boards" at bounding box center [127, 29] width 84 height 17
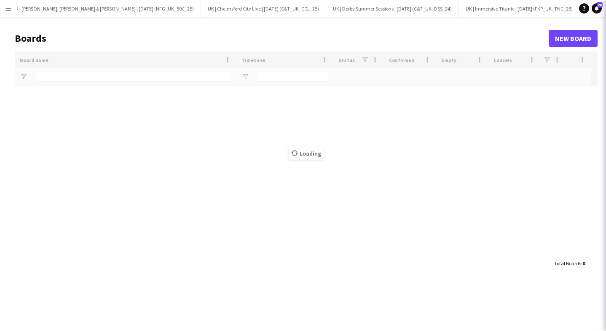
type input "**"
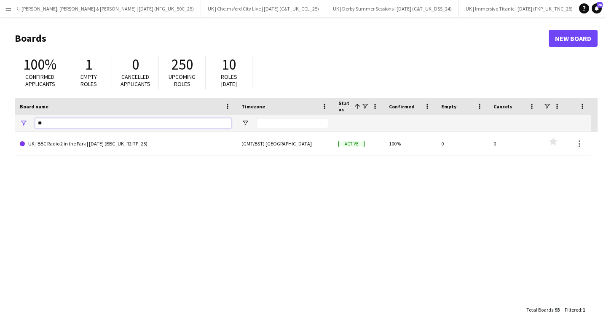
click at [50, 122] on input "**" at bounding box center [133, 123] width 197 height 10
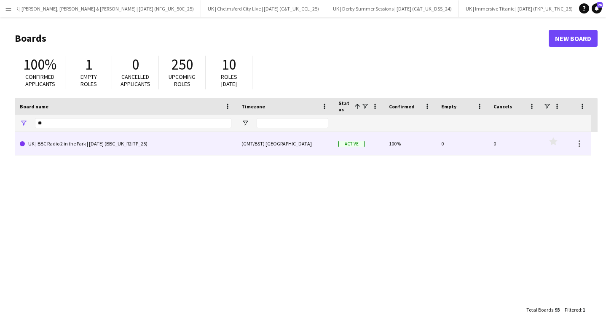
click at [74, 151] on link "UK | BBC Radio 2 in the Park | [DATE] (BBC_UK_R2ITP_25)" at bounding box center [126, 144] width 212 height 24
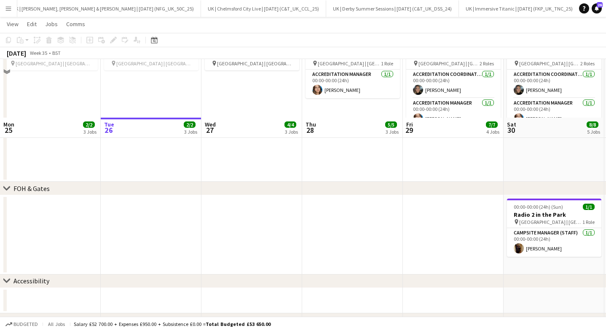
scroll to position [323, 0]
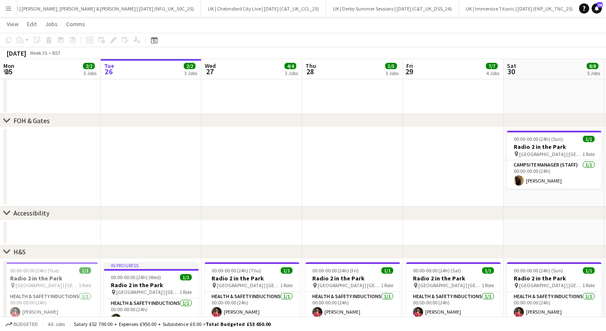
click at [381, 255] on div "chevron-right H&S" at bounding box center [303, 251] width 606 height 13
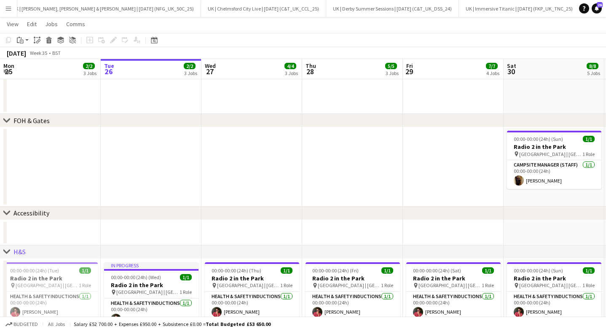
click at [369, 177] on app-date-cell at bounding box center [352, 166] width 101 height 79
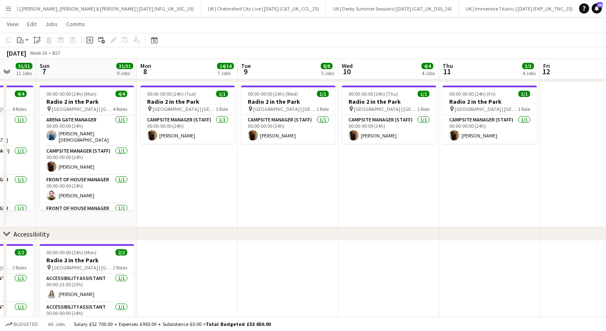
scroll to position [0, 202]
